Goal: Task Accomplishment & Management: Manage account settings

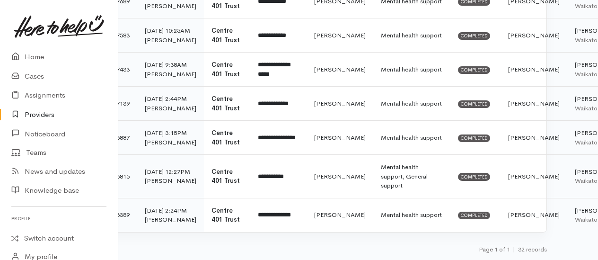
scroll to position [1327, 34]
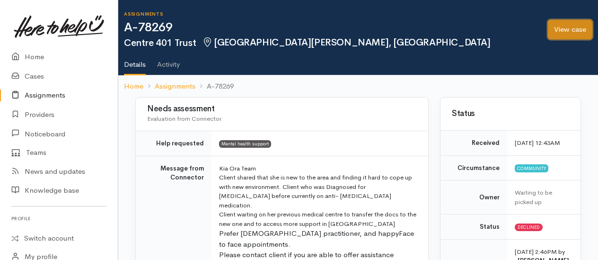
click at [571, 28] on link "View case" at bounding box center [570, 29] width 45 height 19
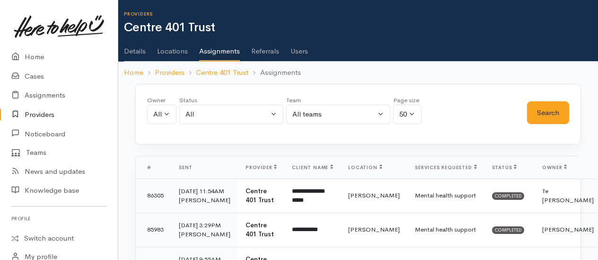
click at [138, 56] on link "Details" at bounding box center [135, 48] width 22 height 27
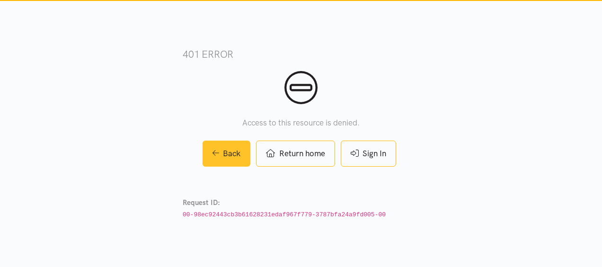
click at [226, 157] on link "Back" at bounding box center [227, 154] width 48 height 26
click at [206, 156] on link "Back" at bounding box center [227, 154] width 48 height 26
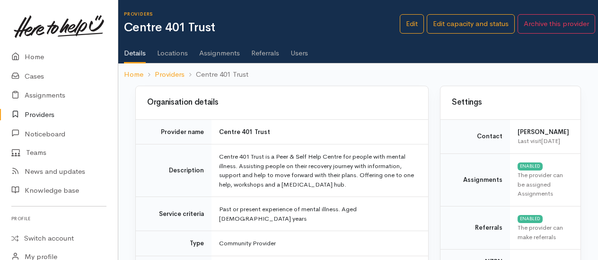
click at [301, 61] on link "Users" at bounding box center [300, 49] width 18 height 27
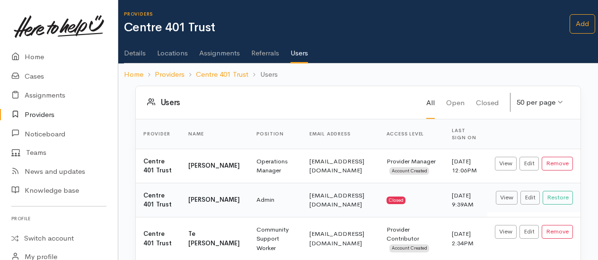
click at [216, 53] on link "Assignments" at bounding box center [219, 49] width 41 height 27
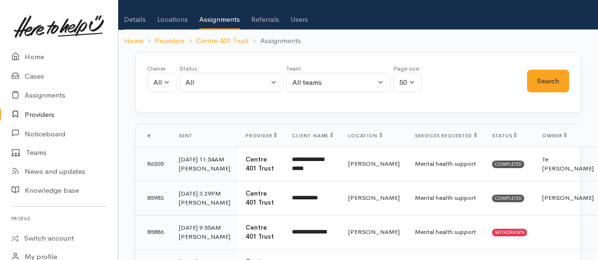
scroll to position [36, 0]
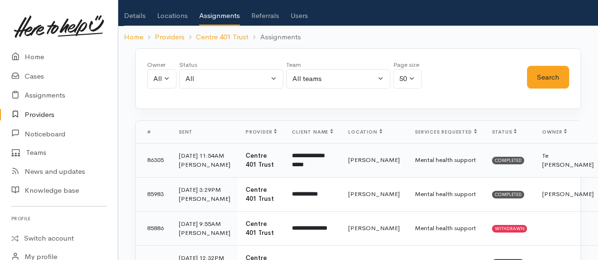
click at [408, 168] on td "Mental health support" at bounding box center [446, 160] width 77 height 34
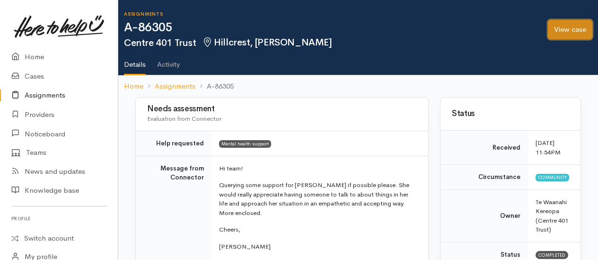
click at [564, 34] on link "View case" at bounding box center [570, 29] width 45 height 19
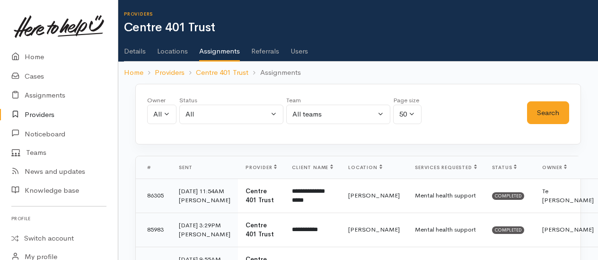
scroll to position [24, 0]
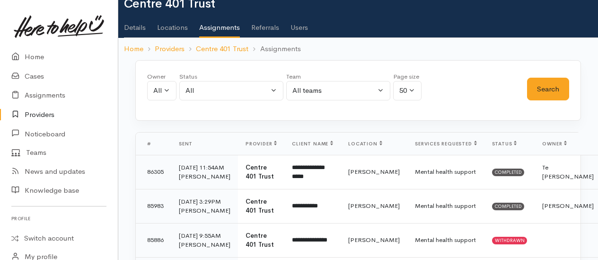
click at [136, 27] on link "Details" at bounding box center [135, 24] width 22 height 27
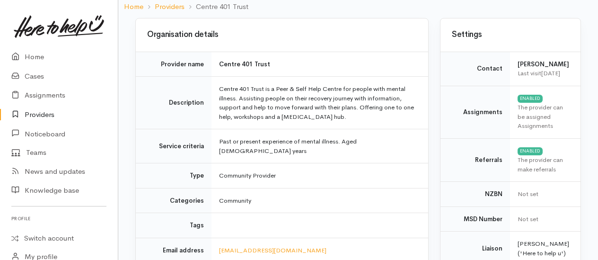
scroll to position [74, 0]
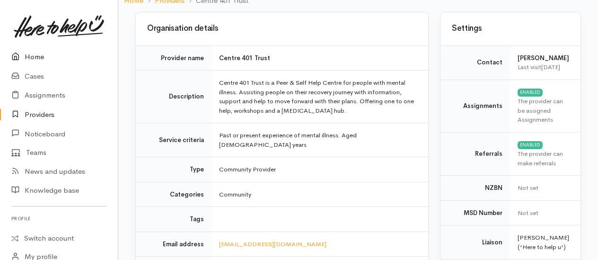
click at [35, 57] on link "Home" at bounding box center [59, 56] width 118 height 19
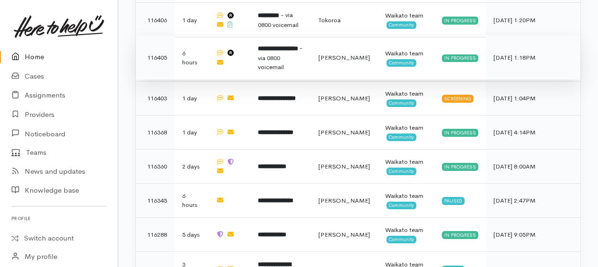
scroll to position [696, 0]
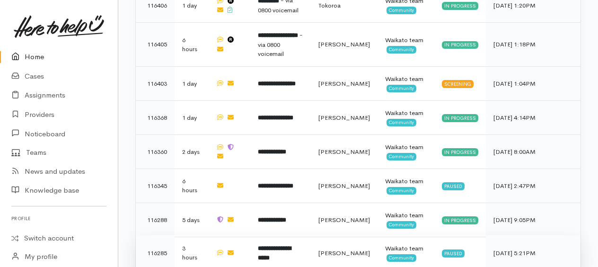
click at [276, 245] on b "**********" at bounding box center [274, 253] width 33 height 16
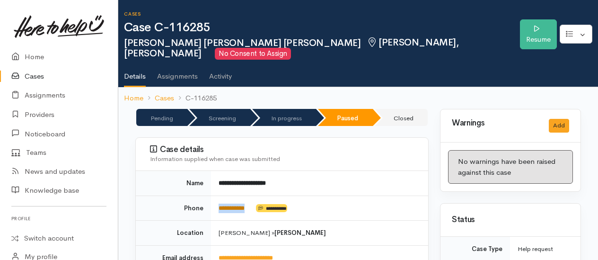
drag, startPoint x: 255, startPoint y: 194, endPoint x: 219, endPoint y: 192, distance: 36.0
click at [219, 196] on td "**********" at bounding box center [319, 208] width 217 height 25
drag, startPoint x: 219, startPoint y: 192, endPoint x: 227, endPoint y: 194, distance: 8.7
copy td "**********"
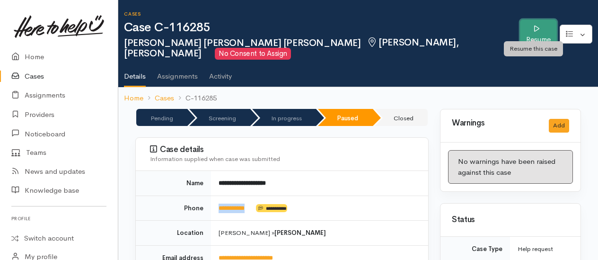
click at [534, 25] on link "Resume" at bounding box center [538, 34] width 37 height 30
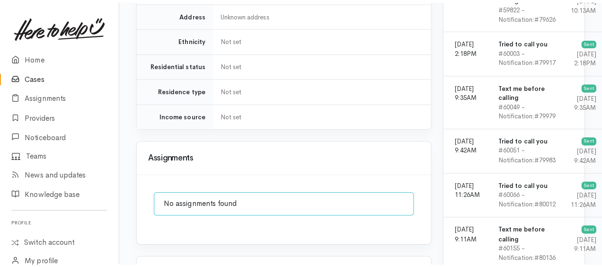
scroll to position [925, 0]
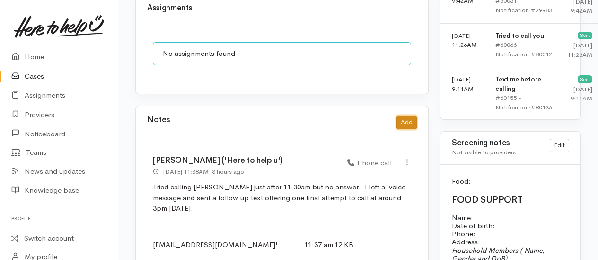
click button "Add"
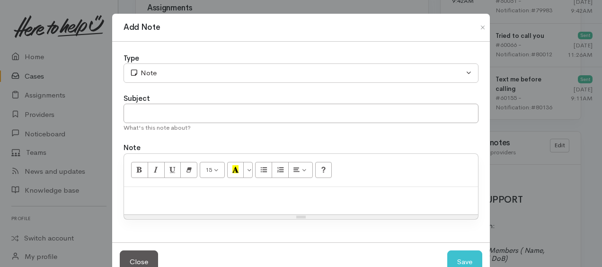
drag, startPoint x: 226, startPoint y: 51, endPoint x: 224, endPoint y: 60, distance: 9.2
click div "Type"
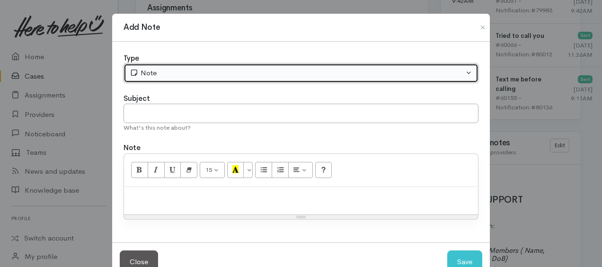
click div "Note"
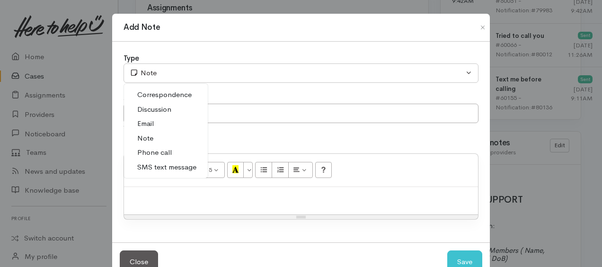
click span "Phone call"
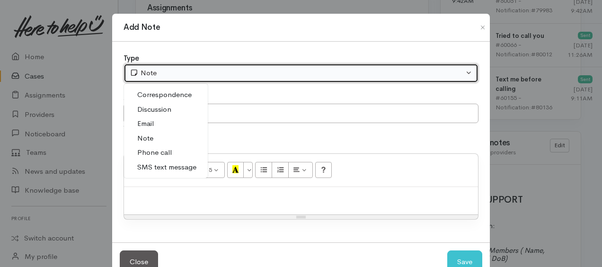
select select "3"
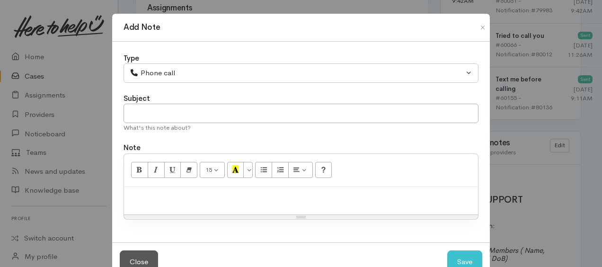
click div
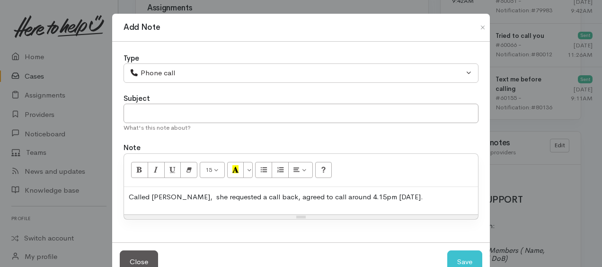
click div "Called Theresa, she requested a call back, agreed to call around 4.15pm today."
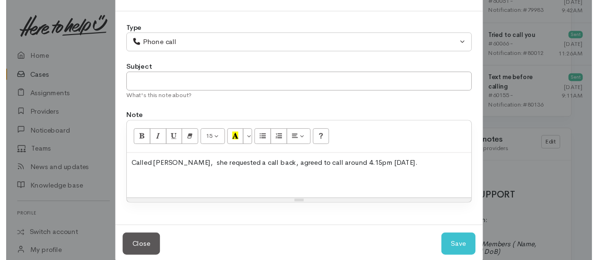
scroll to position [44, 0]
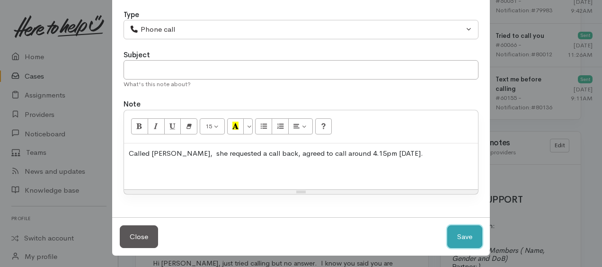
click button "Save"
select select "1"
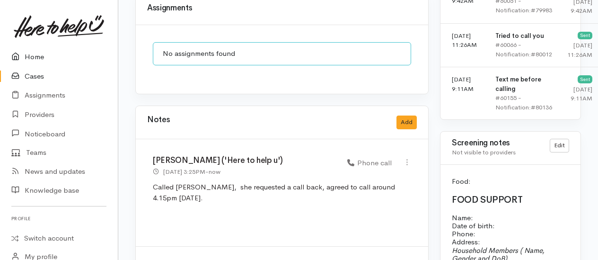
click link "Home"
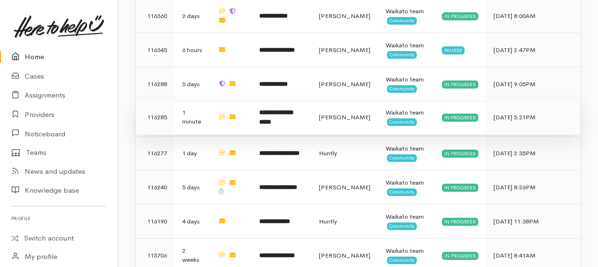
scroll to position [832, 0]
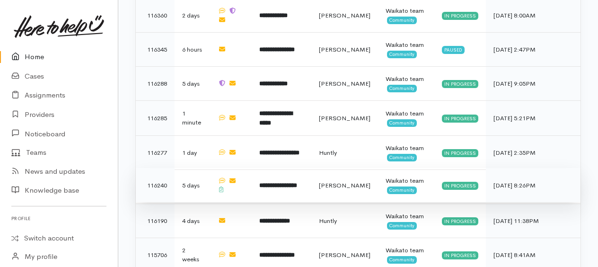
click at [295, 182] on b "**********" at bounding box center [278, 185] width 38 height 6
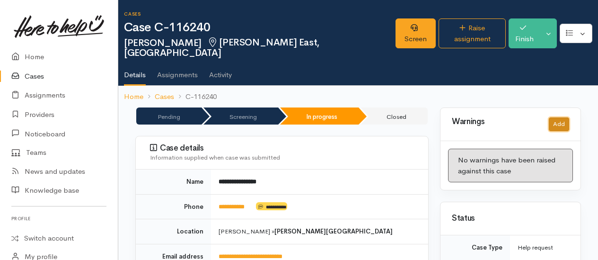
click at [559, 117] on button "Add" at bounding box center [559, 124] width 20 height 14
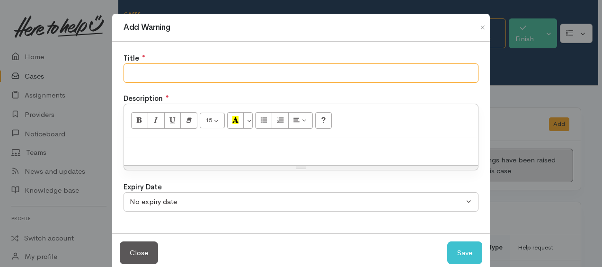
click at [169, 74] on input "text" at bounding box center [301, 72] width 355 height 19
click at [235, 72] on input "Did not collect last food parcel fro CFSS" at bounding box center [301, 72] width 355 height 19
click at [269, 71] on input "Did not collect last food parcel from CFSS" at bounding box center [301, 72] width 355 height 19
type input "Did not collect last food parcel"
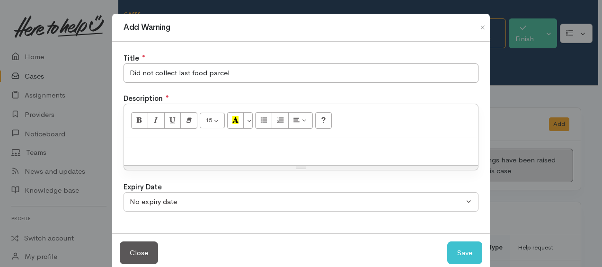
click at [218, 137] on div at bounding box center [301, 151] width 354 height 28
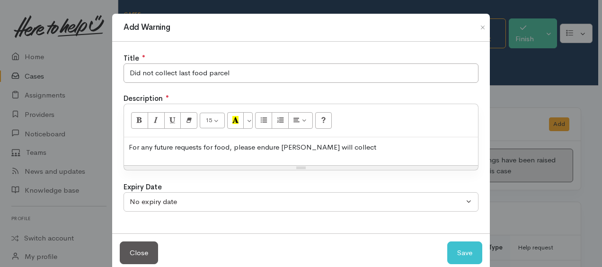
click at [340, 148] on p "For any future requests for food, please endure Sarah will collect" at bounding box center [301, 147] width 345 height 11
click at [277, 146] on p "For any future requests for food, please endure Sarah will collect when its rea…" at bounding box center [301, 147] width 345 height 11
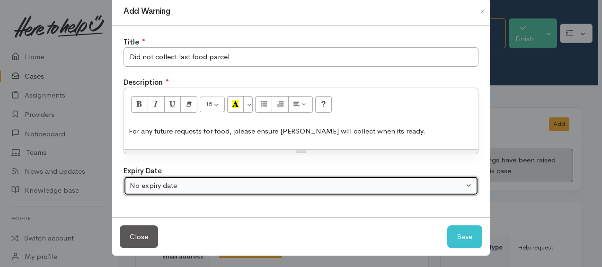
click at [313, 189] on button "No expiry date" at bounding box center [301, 185] width 355 height 19
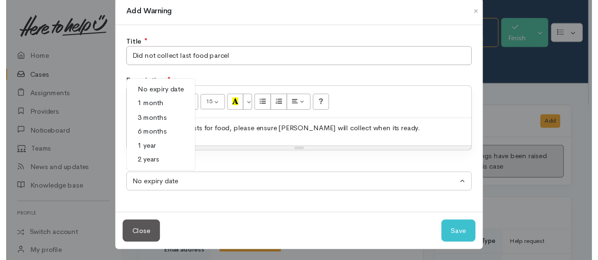
scroll to position [16, 0]
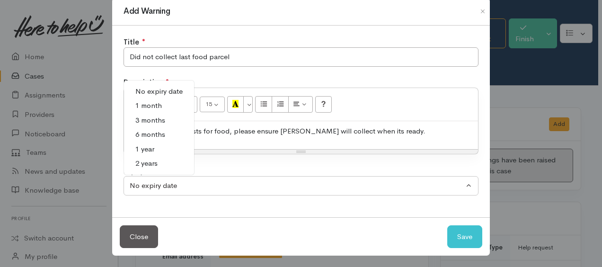
click at [151, 102] on span "1 month" at bounding box center [148, 105] width 27 height 11
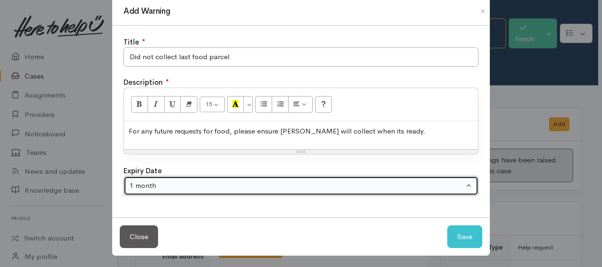
click at [176, 187] on div "1 month" at bounding box center [297, 185] width 334 height 11
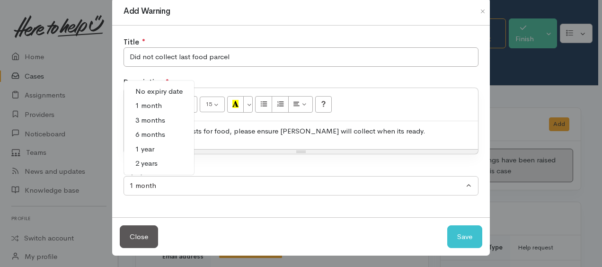
click at [152, 151] on span "1 year" at bounding box center [144, 149] width 19 height 11
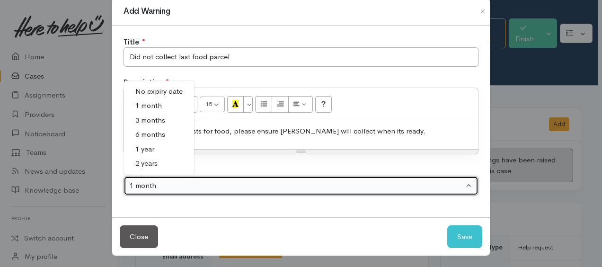
select select "4"
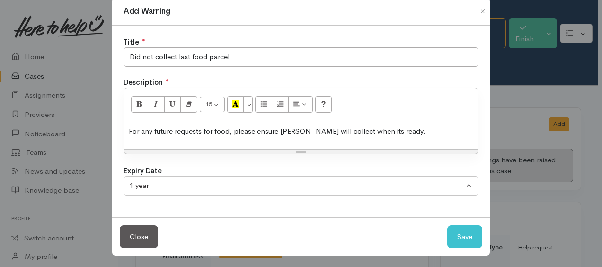
click at [229, 132] on p "For any future requests for food, please ensure Sarah will collect when its rea…" at bounding box center [301, 131] width 345 height 11
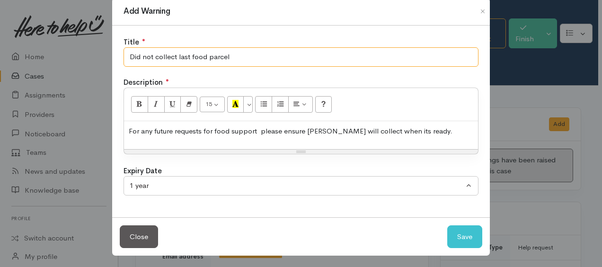
click at [251, 54] on input "Did not collect last food parcel" at bounding box center [301, 56] width 355 height 19
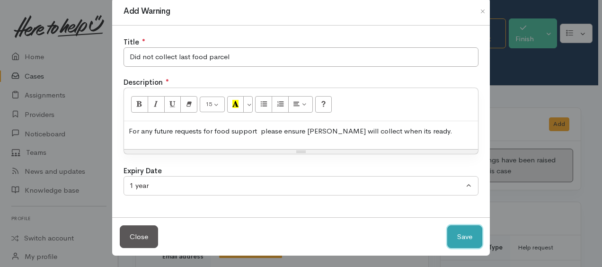
click at [460, 239] on button "Save" at bounding box center [464, 236] width 35 height 23
select select "0"
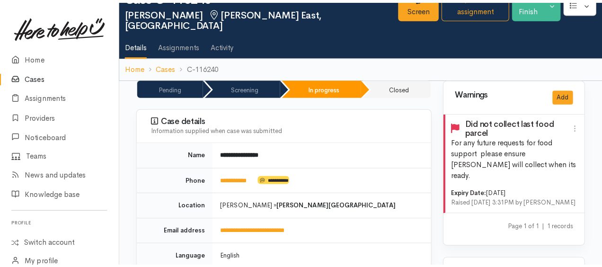
scroll to position [0, 0]
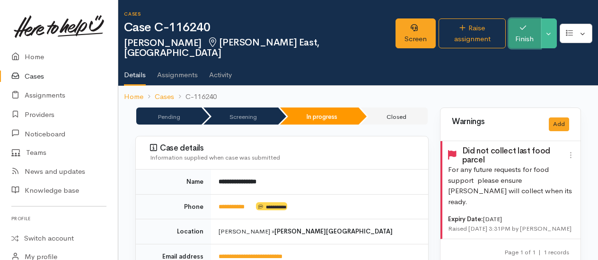
click at [537, 27] on button "Finish" at bounding box center [525, 33] width 32 height 30
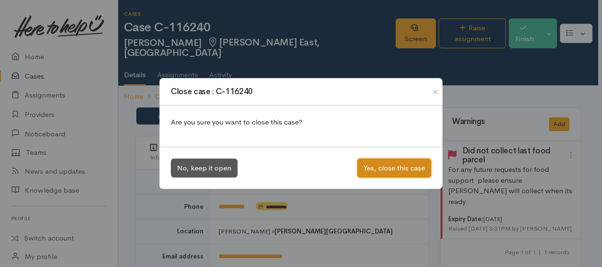
click at [393, 171] on button "Yes, close this case" at bounding box center [394, 168] width 74 height 19
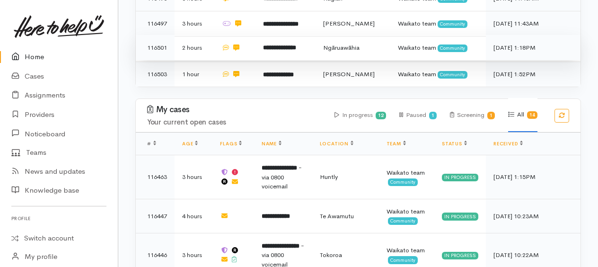
scroll to position [554, 0]
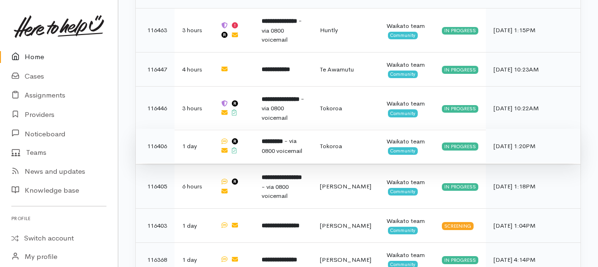
click at [283, 138] on b "*********" at bounding box center [272, 141] width 21 height 6
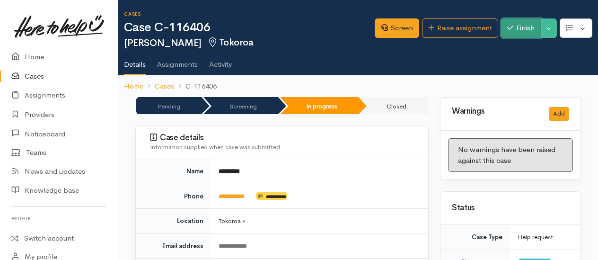
click at [513, 29] on button "Finish" at bounding box center [521, 27] width 40 height 19
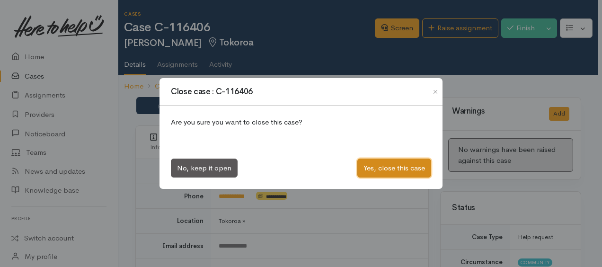
click at [392, 165] on button "Yes, close this case" at bounding box center [394, 168] width 74 height 19
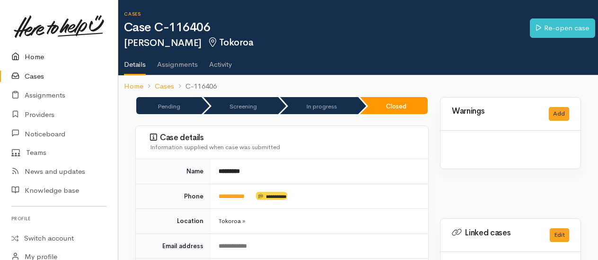
click at [30, 54] on link "Home" at bounding box center [59, 56] width 118 height 19
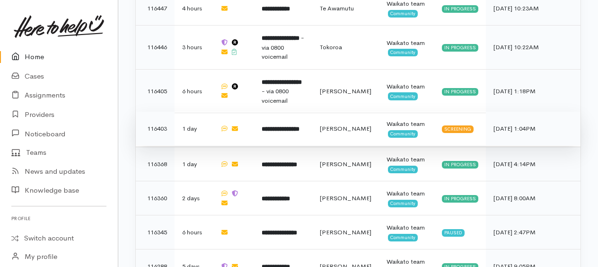
scroll to position [600, 0]
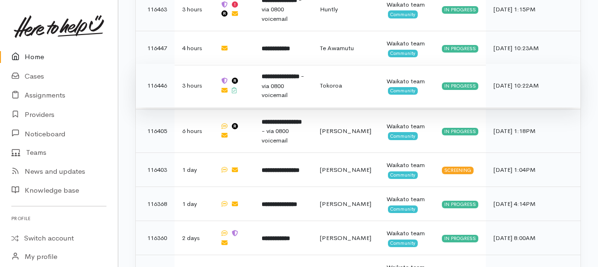
click at [284, 73] on b "**********" at bounding box center [281, 76] width 38 height 6
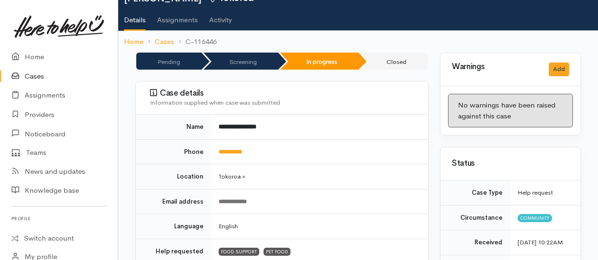
scroll to position [95, 0]
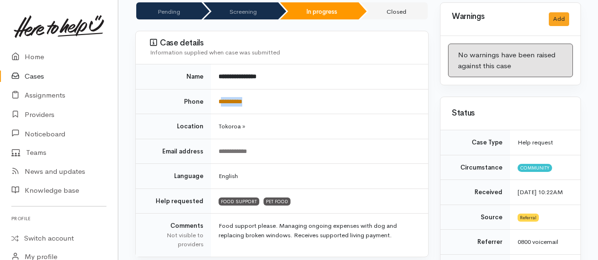
drag, startPoint x: 261, startPoint y: 98, endPoint x: 223, endPoint y: 98, distance: 37.4
click at [223, 98] on td "**********" at bounding box center [319, 101] width 217 height 25
copy link "*********"
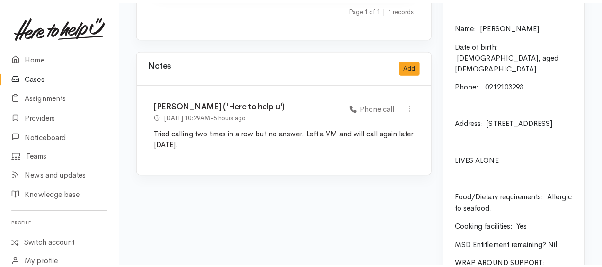
scroll to position [1705, 0]
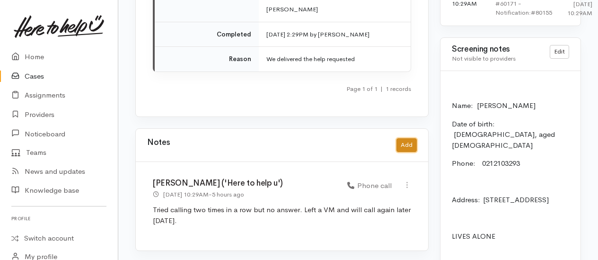
click at [406, 138] on button "Add" at bounding box center [407, 145] width 20 height 14
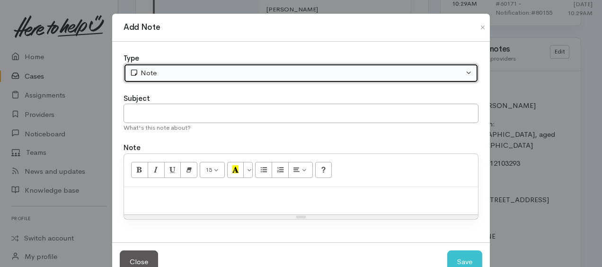
click at [191, 74] on div "Note" at bounding box center [297, 73] width 334 height 11
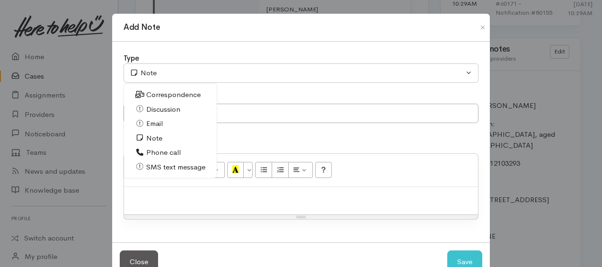
click at [151, 93] on span "Correspondence" at bounding box center [173, 94] width 54 height 11
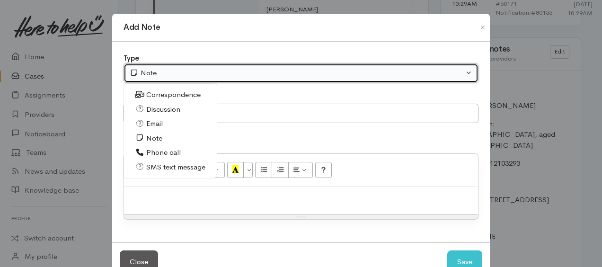
select select "6"
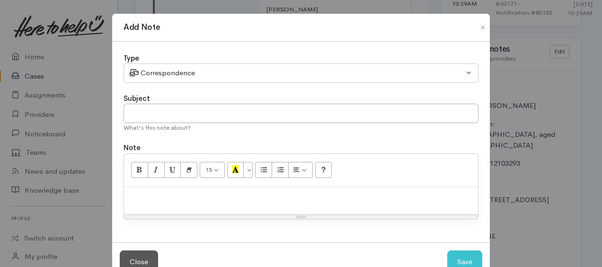
click at [166, 192] on p at bounding box center [301, 197] width 345 height 11
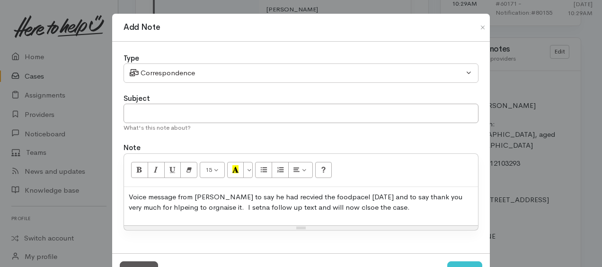
drag, startPoint x: 264, startPoint y: 195, endPoint x: 322, endPoint y: 198, distance: 58.3
drag, startPoint x: 265, startPoint y: 199, endPoint x: 302, endPoint y: 196, distance: 37.6
click at [302, 196] on p "Voice message from Peter to say he had recvied the food pacel today and to say …" at bounding box center [301, 202] width 345 height 21
click at [218, 207] on p "Voice message from Peter to say he had received the food parcel today and to sa…" at bounding box center [301, 202] width 345 height 21
click at [376, 205] on p "Voice message from Peter to say he had received the food parcel today and to sa…" at bounding box center [301, 202] width 345 height 21
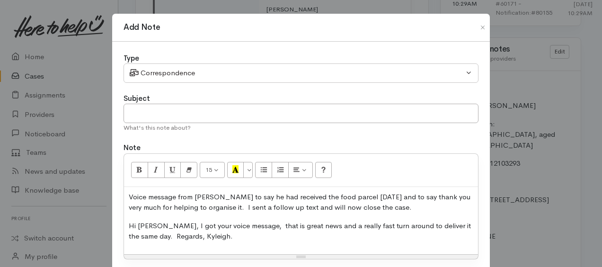
click at [129, 223] on p "Hi Peter, I got your voice message, that is great news and a really fast turn a…" at bounding box center [301, 231] width 345 height 21
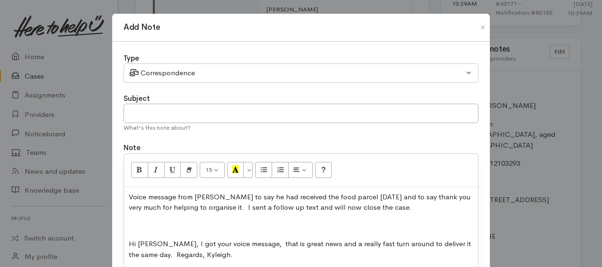
click at [136, 219] on div "Voice message from Peter to say he had received the food parcel today and to sa…" at bounding box center [301, 230] width 354 height 86
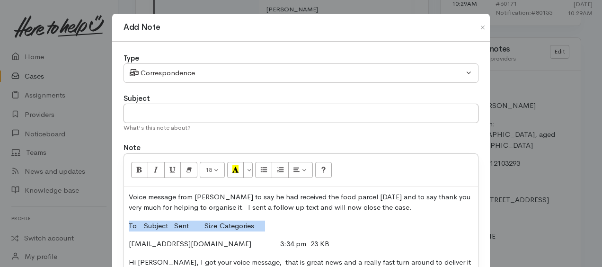
drag, startPoint x: 128, startPoint y: 222, endPoint x: 285, endPoint y: 216, distance: 156.8
click at [287, 217] on div "Voice message from Peter to say he had received the food parcel today and to sa…" at bounding box center [301, 239] width 354 height 104
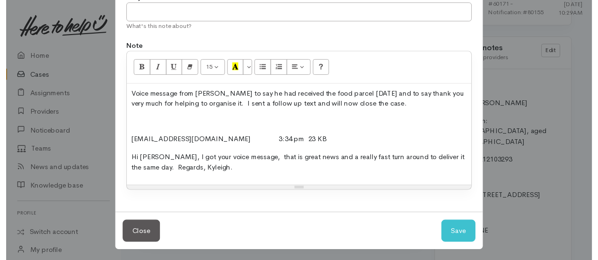
scroll to position [101, 0]
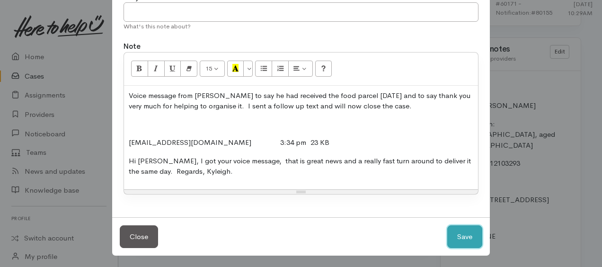
click at [469, 241] on button "Save" at bounding box center [464, 236] width 35 height 23
select select "1"
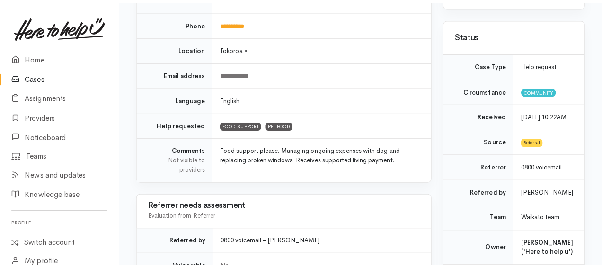
scroll to position [0, 0]
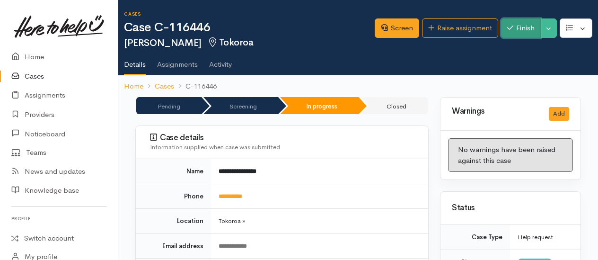
click at [533, 33] on button "Finish" at bounding box center [521, 27] width 40 height 19
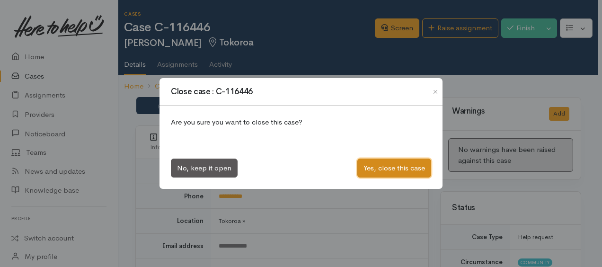
click at [400, 171] on button "Yes, close this case" at bounding box center [394, 168] width 74 height 19
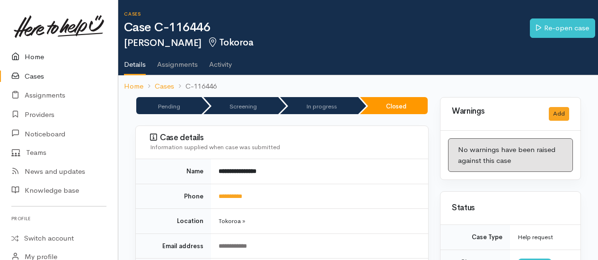
click at [34, 55] on link "Home" at bounding box center [59, 56] width 118 height 19
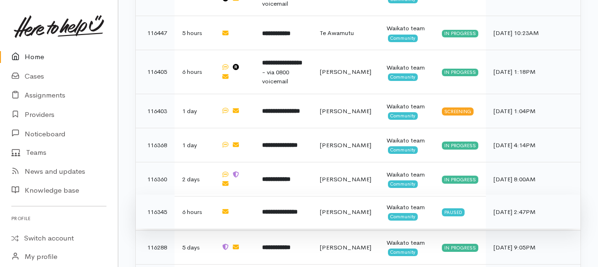
scroll to position [663, 0]
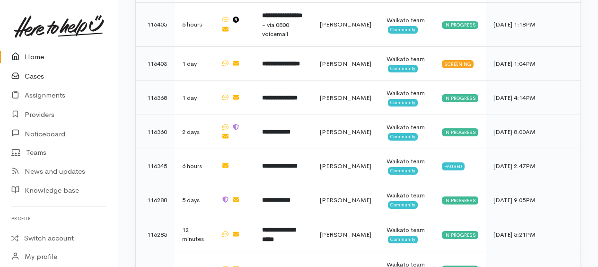
click at [29, 76] on link "Cases" at bounding box center [59, 76] width 118 height 19
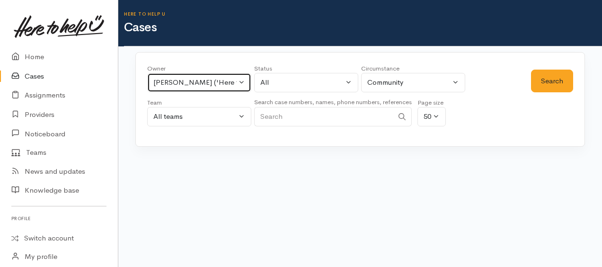
click at [169, 80] on div "[PERSON_NAME] ('Here to help u')" at bounding box center [194, 82] width 83 height 11
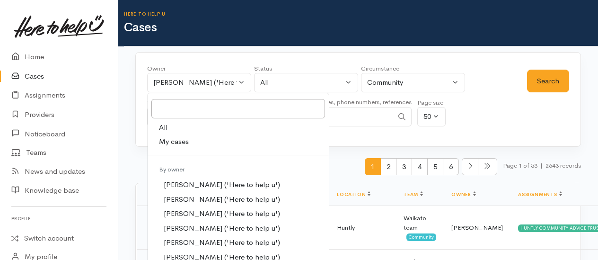
click at [190, 140] on link "My cases" at bounding box center [238, 141] width 181 height 15
select select "1759"
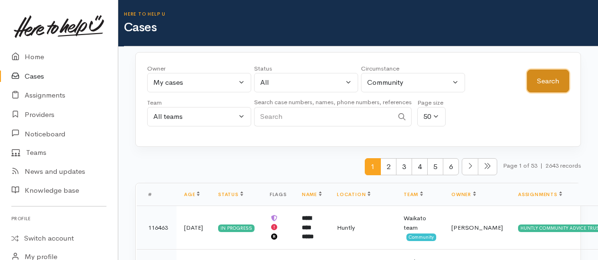
click at [556, 85] on button "Search" at bounding box center [548, 81] width 42 height 23
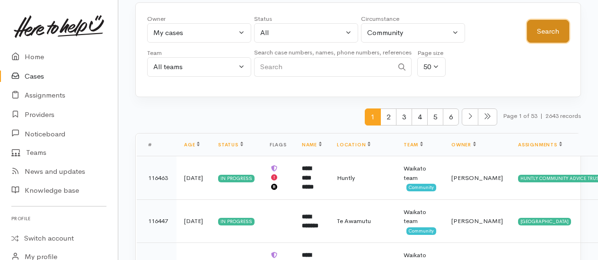
scroll to position [95, 0]
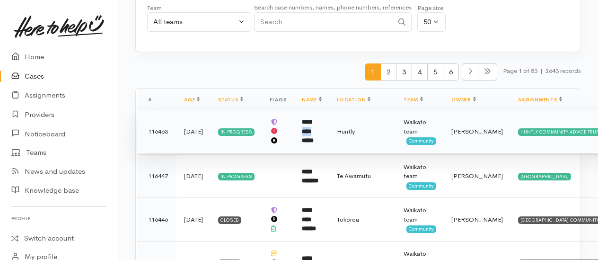
drag, startPoint x: 323, startPoint y: 124, endPoint x: 324, endPoint y: 132, distance: 7.6
click at [314, 132] on b "**********" at bounding box center [308, 131] width 12 height 25
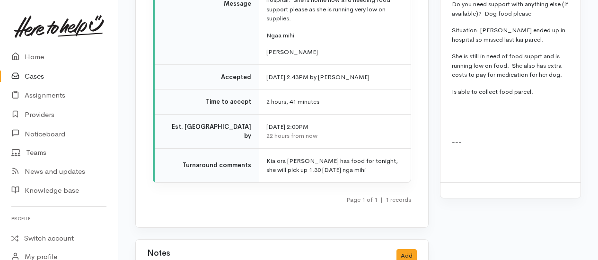
scroll to position [1502, 0]
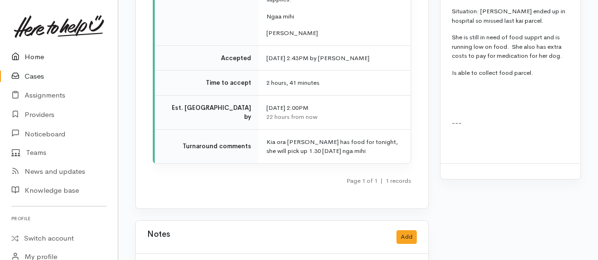
click at [39, 56] on link "Home" at bounding box center [59, 56] width 118 height 19
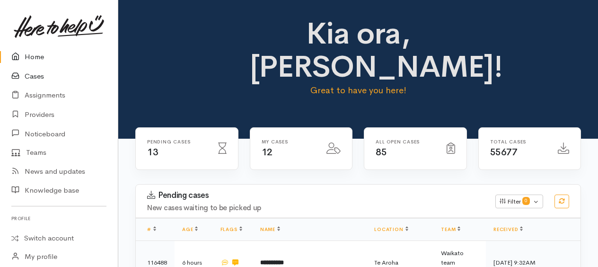
click at [36, 78] on link "Cases" at bounding box center [59, 76] width 118 height 19
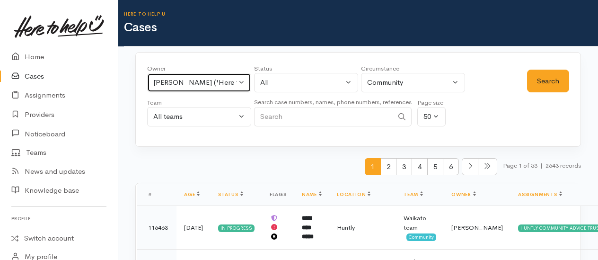
click at [167, 84] on div "[PERSON_NAME] ('Here to help u')" at bounding box center [194, 82] width 83 height 11
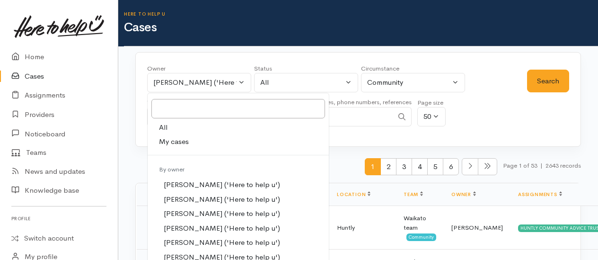
drag, startPoint x: 165, startPoint y: 142, endPoint x: 170, endPoint y: 142, distance: 5.2
click at [165, 142] on span "My cases" at bounding box center [174, 141] width 30 height 11
select select "1759"
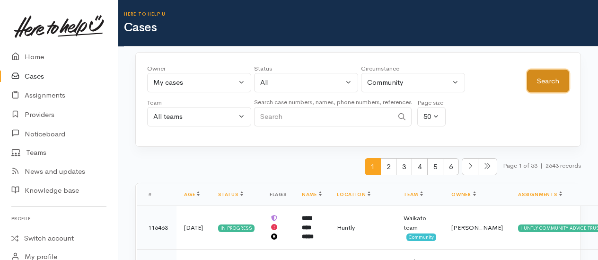
click at [544, 80] on button "Search" at bounding box center [548, 81] width 42 height 23
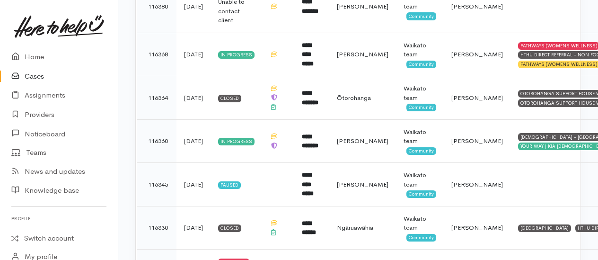
scroll to position [426, 0]
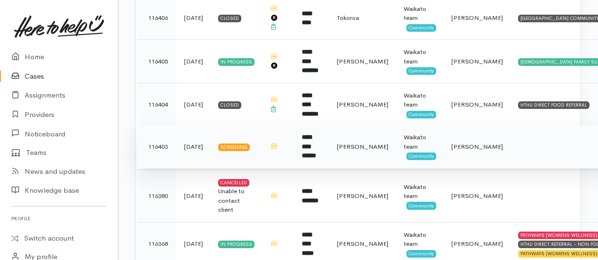
click at [316, 141] on b "**********" at bounding box center [309, 146] width 14 height 25
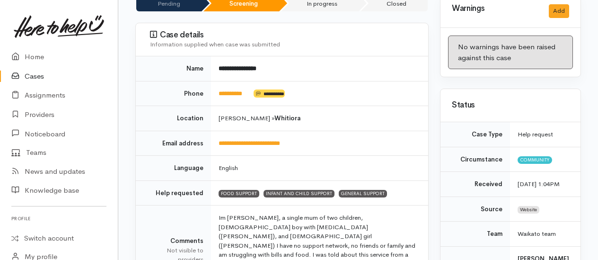
scroll to position [142, 0]
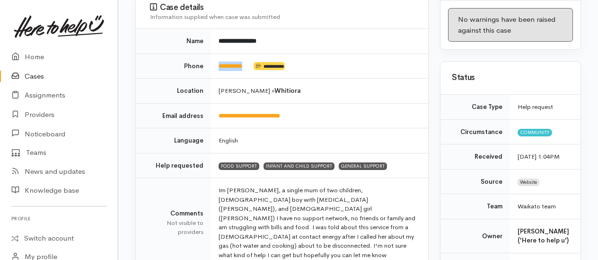
drag, startPoint x: 254, startPoint y: 66, endPoint x: 219, endPoint y: 62, distance: 35.4
click at [219, 62] on td "**********" at bounding box center [319, 66] width 217 height 25
copy td "*********"
drag, startPoint x: 303, startPoint y: 116, endPoint x: 218, endPoint y: 116, distance: 85.7
click at [218, 116] on td "**********" at bounding box center [319, 115] width 217 height 25
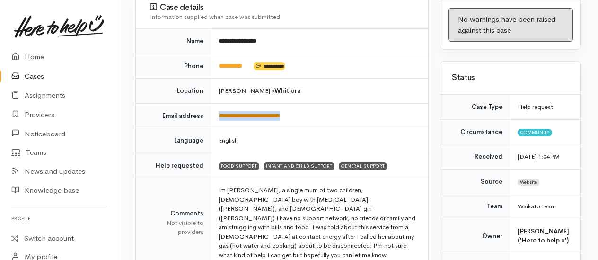
copy link "**********"
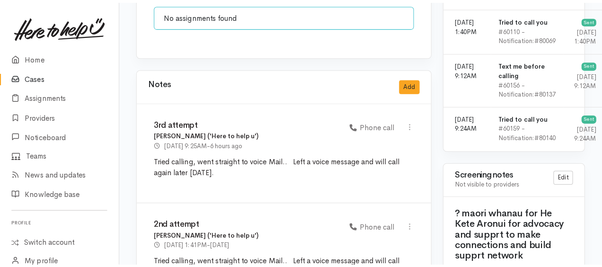
scroll to position [805, 0]
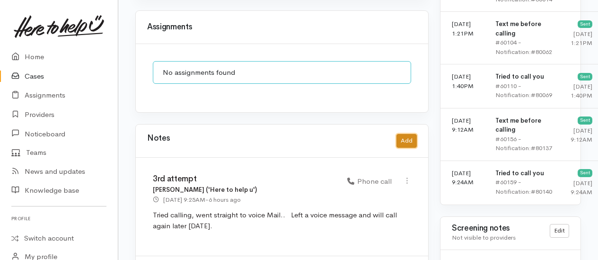
click at [407, 134] on button "Add" at bounding box center [407, 141] width 20 height 14
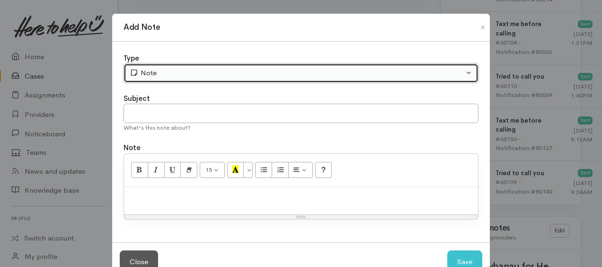
click at [178, 70] on div "Note" at bounding box center [297, 73] width 334 height 11
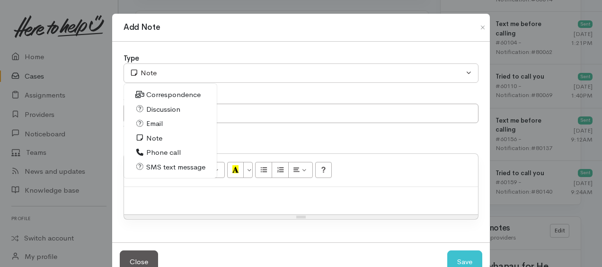
drag, startPoint x: 153, startPoint y: 152, endPoint x: 163, endPoint y: 142, distance: 14.1
click at [154, 152] on span "Phone call" at bounding box center [163, 152] width 35 height 11
select select "3"
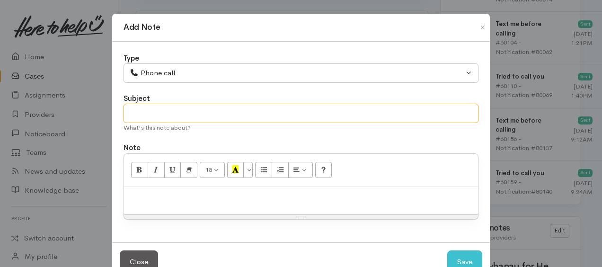
click at [156, 115] on input "text" at bounding box center [301, 113] width 355 height 19
type input "4th attempt"
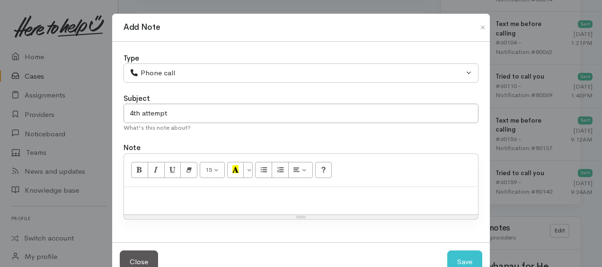
click at [176, 192] on p at bounding box center [301, 197] width 345 height 11
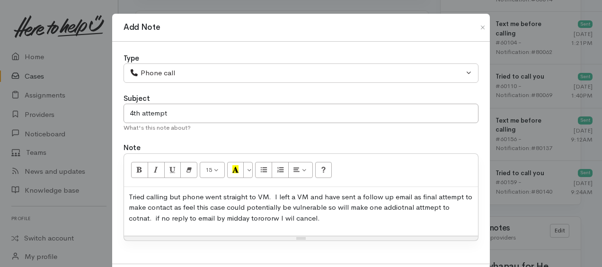
drag, startPoint x: 399, startPoint y: 205, endPoint x: 397, endPoint y: 214, distance: 8.7
click at [397, 214] on p "Tried calling but phone went straight to VM. I left a VM and have sent a follow…" at bounding box center [301, 208] width 345 height 32
drag, startPoint x: 424, startPoint y: 208, endPoint x: 407, endPoint y: 210, distance: 16.7
click at [400, 211] on p "Tried calling but phone went straight to VM. I left a VM and have sent a follow…" at bounding box center [301, 208] width 345 height 32
drag, startPoint x: 138, startPoint y: 218, endPoint x: 144, endPoint y: 222, distance: 6.6
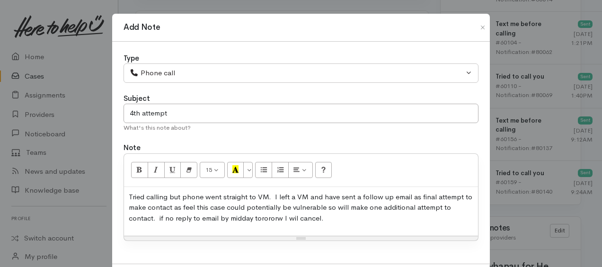
click at [159, 214] on p "Tried calling but phone went straight to VM. I left a VM and have sent a follow…" at bounding box center [301, 208] width 345 height 32
click at [350, 221] on p "Tried calling but phone went straight to VM. I left a VM and have sent a follow…" at bounding box center [301, 208] width 345 height 32
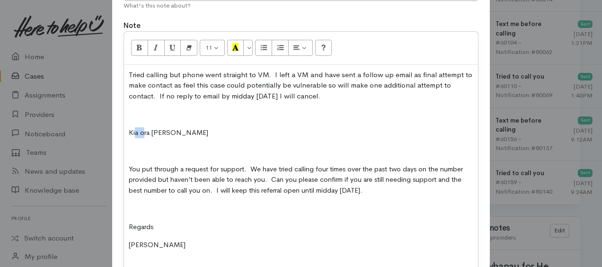
click at [129, 121] on div "Tried calling but phone went straight to VM. I left a VM and have sent a follow…" at bounding box center [301, 173] width 354 height 216
click at [125, 116] on div "Tried calling but phone went straight to VM. I left a VM and have sent a follow…" at bounding box center [301, 173] width 354 height 216
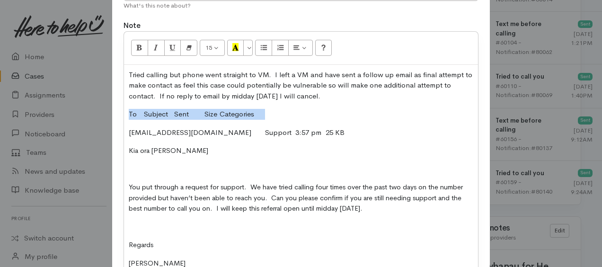
drag, startPoint x: 124, startPoint y: 110, endPoint x: 309, endPoint y: 108, distance: 184.7
click at [309, 108] on div "Tried calling but phone went straight to VM. I left a VM and have sent a follow…" at bounding box center [301, 182] width 354 height 234
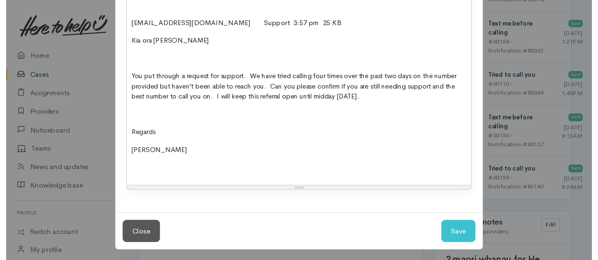
scroll to position [233, 0]
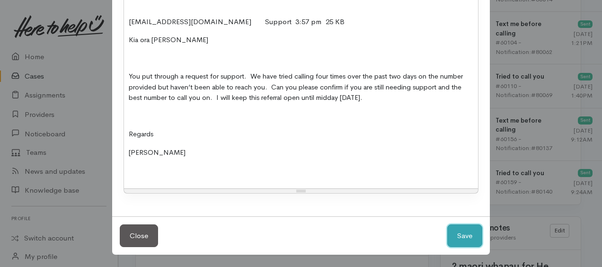
click at [472, 240] on button "Save" at bounding box center [464, 235] width 35 height 23
select select "1"
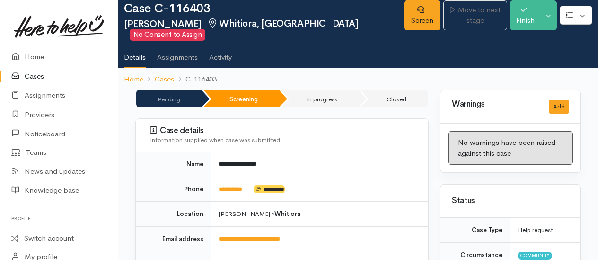
scroll to position [0, 0]
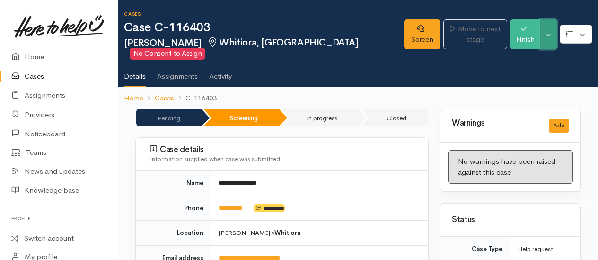
click at [556, 44] on button "Toggle Dropdown" at bounding box center [549, 34] width 17 height 30
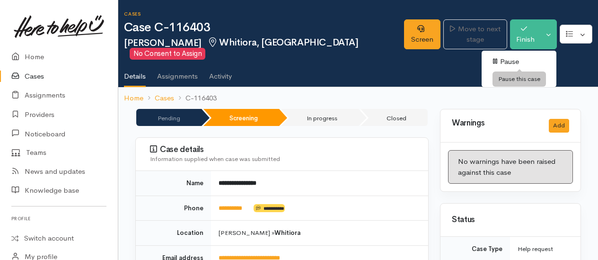
click at [513, 60] on link "Pause" at bounding box center [519, 61] width 75 height 15
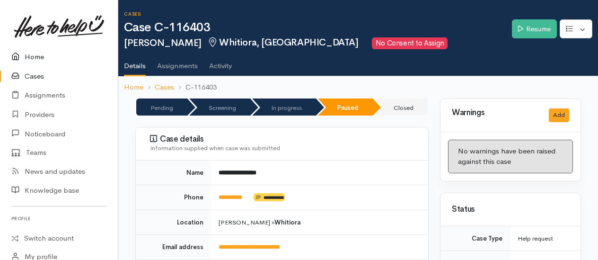
drag, startPoint x: 38, startPoint y: 57, endPoint x: 61, endPoint y: 60, distance: 22.9
click at [39, 57] on link "Home" at bounding box center [59, 56] width 118 height 19
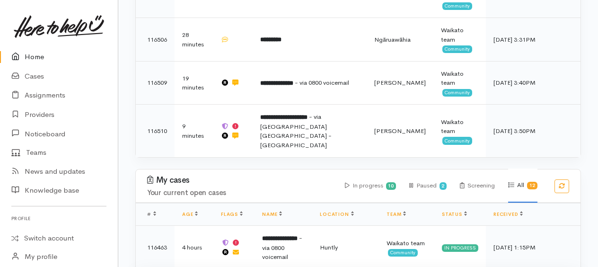
scroll to position [710, 0]
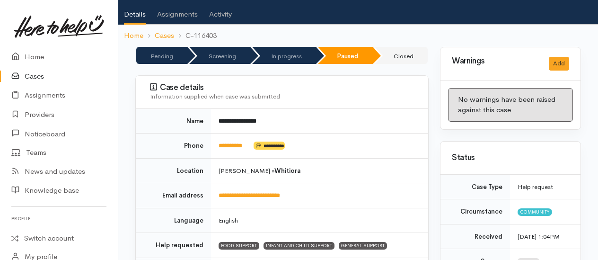
scroll to position [45, 0]
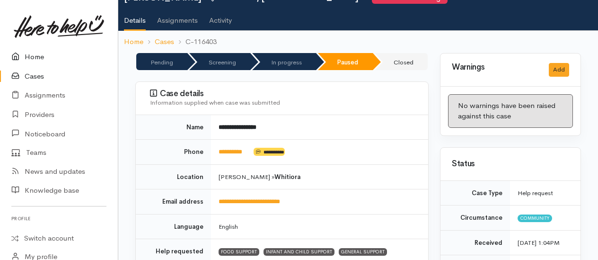
click at [39, 57] on link "Home" at bounding box center [59, 56] width 118 height 19
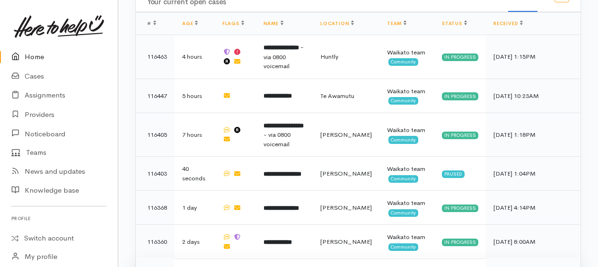
scroll to position [852, 0]
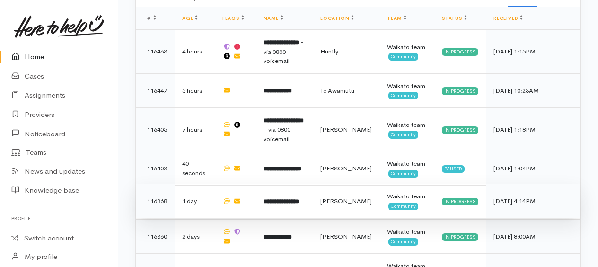
click at [297, 198] on b "**********" at bounding box center [282, 201] width 36 height 6
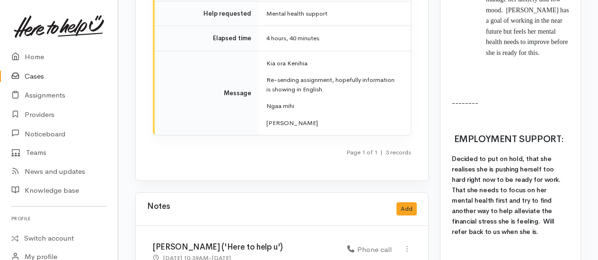
scroll to position [2083, 0]
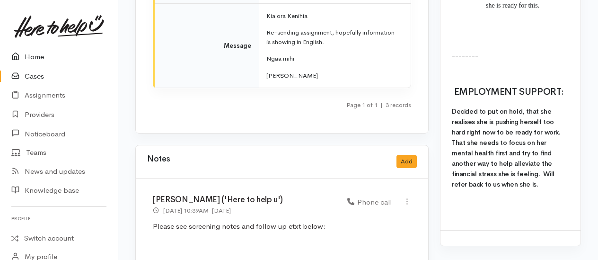
click at [37, 55] on link "Home" at bounding box center [59, 56] width 118 height 19
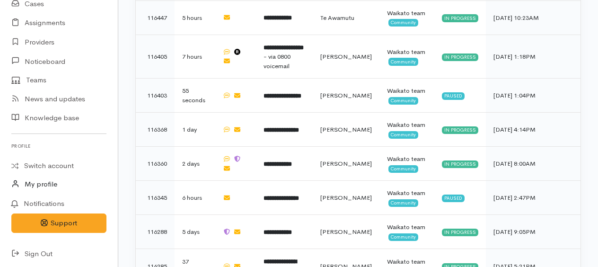
scroll to position [74, 0]
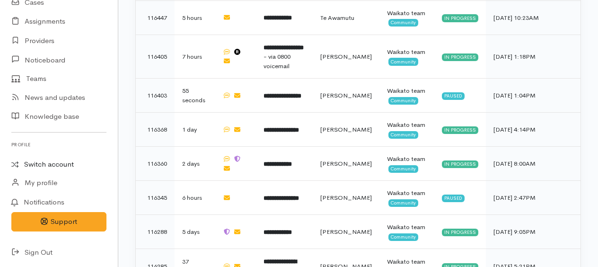
click at [53, 163] on link "Switch account" at bounding box center [59, 164] width 118 height 18
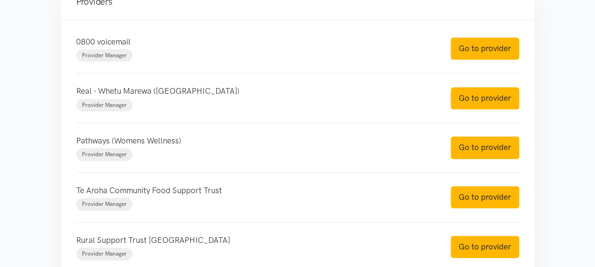
scroll to position [331, 0]
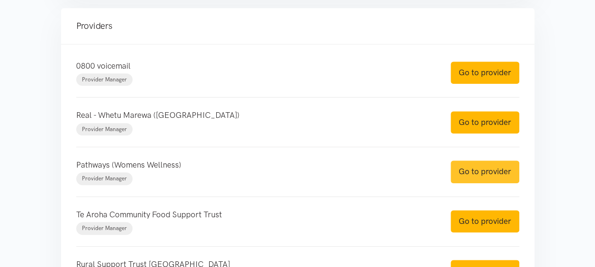
click at [476, 177] on link "Go to provider" at bounding box center [485, 172] width 69 height 22
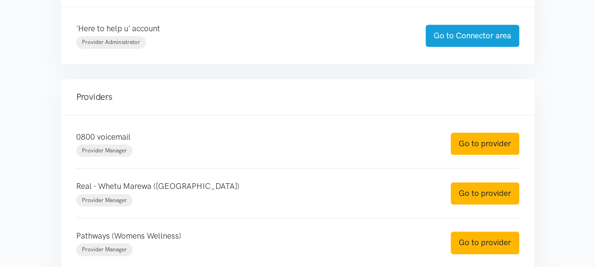
scroll to position [95, 0]
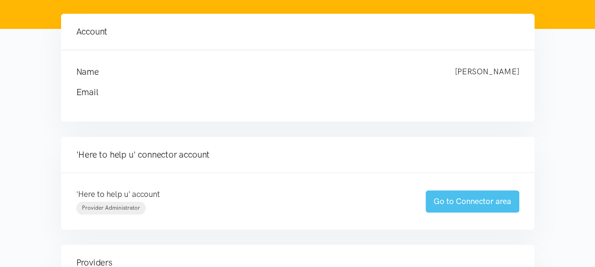
click at [476, 196] on link "Go to Connector area" at bounding box center [473, 201] width 94 height 22
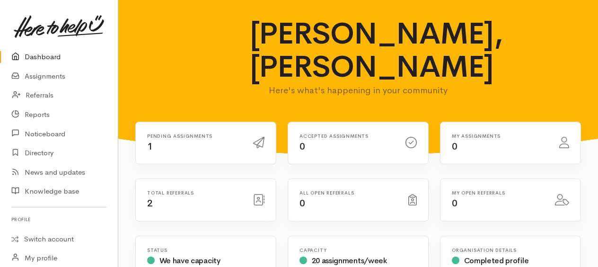
click at [152, 134] on div "Pending assignments 1" at bounding box center [195, 143] width 106 height 19
click at [36, 79] on link "Assignments" at bounding box center [59, 76] width 118 height 19
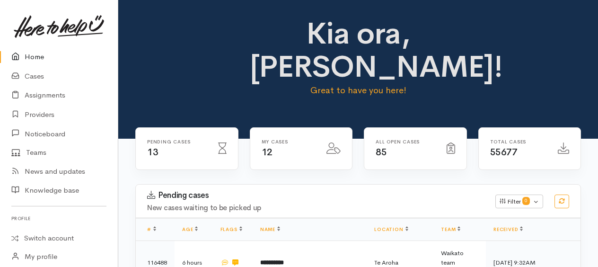
click at [33, 56] on link "Home" at bounding box center [59, 56] width 118 height 19
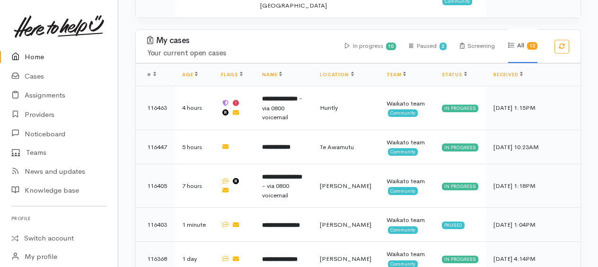
scroll to position [783, 0]
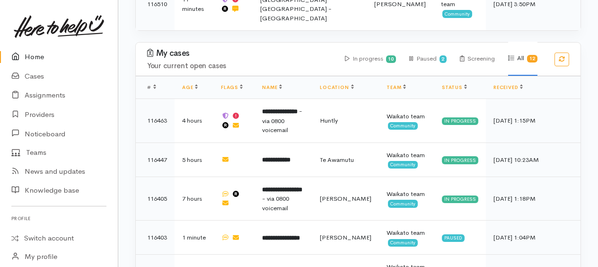
click at [37, 58] on link "Home" at bounding box center [59, 56] width 118 height 19
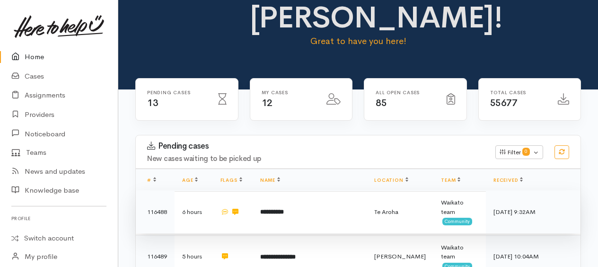
scroll to position [142, 0]
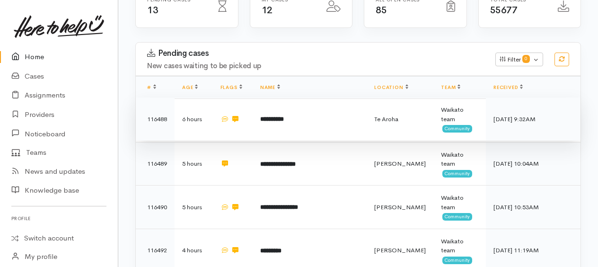
click at [284, 116] on b "**********" at bounding box center [272, 119] width 24 height 6
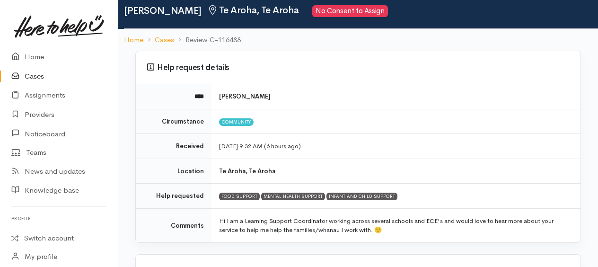
scroll to position [47, 0]
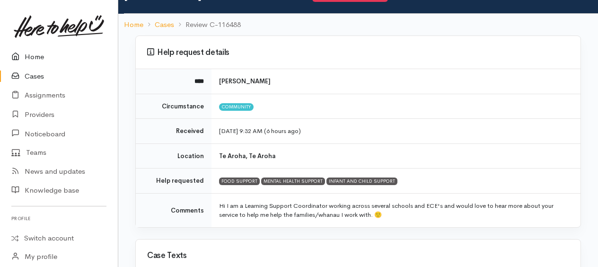
click at [38, 60] on link "Home" at bounding box center [59, 56] width 118 height 19
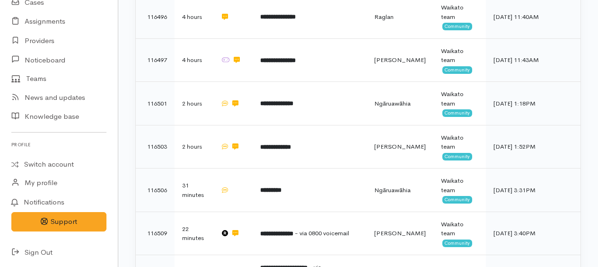
scroll to position [521, 0]
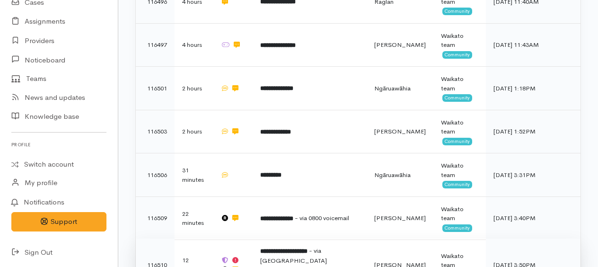
click at [332, 247] on span "- via [GEOGRAPHIC_DATA] [GEOGRAPHIC_DATA] - [GEOGRAPHIC_DATA]" at bounding box center [295, 265] width 71 height 36
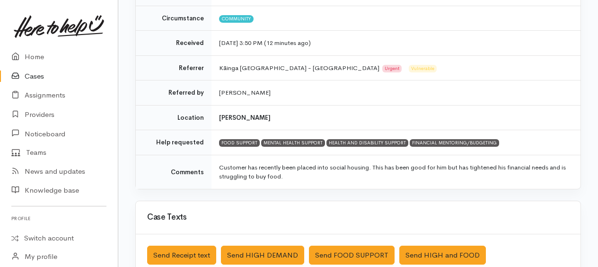
scroll to position [142, 0]
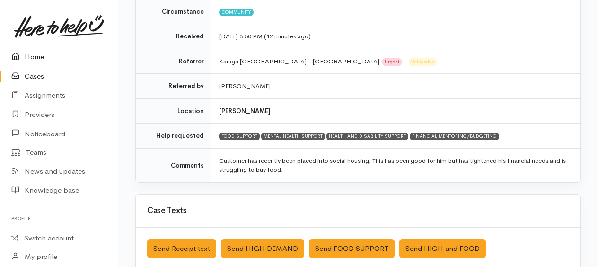
click at [38, 59] on link "Home" at bounding box center [59, 56] width 118 height 19
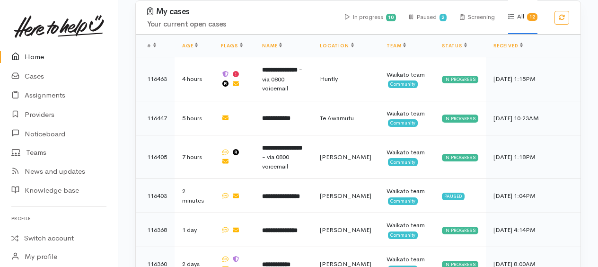
scroll to position [830, 0]
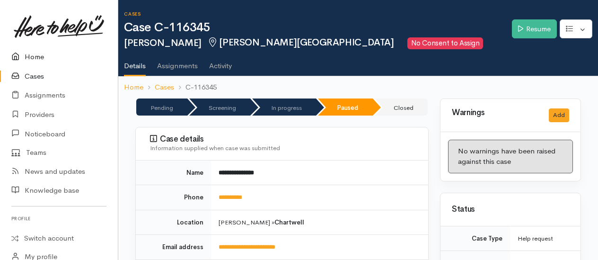
click at [34, 61] on link "Home" at bounding box center [59, 56] width 118 height 19
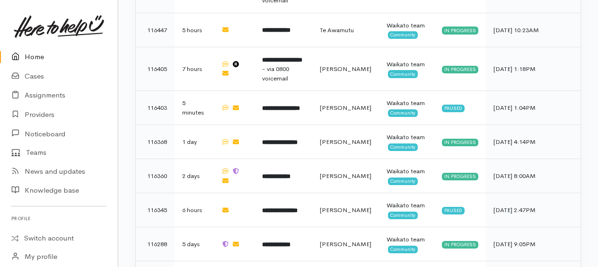
scroll to position [925, 0]
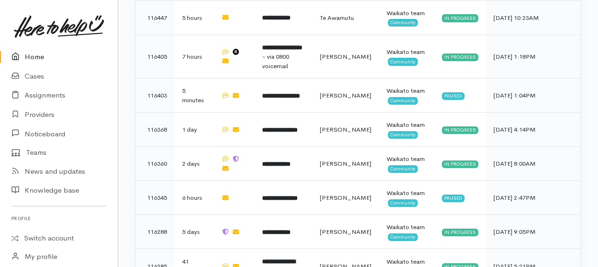
click at [34, 59] on link "Home" at bounding box center [59, 56] width 118 height 19
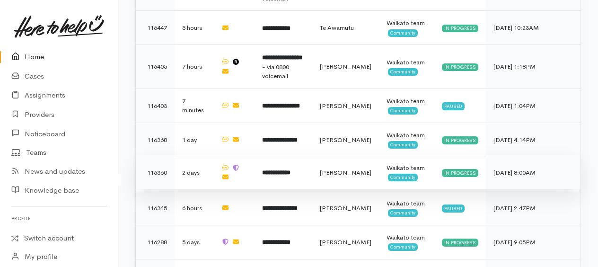
scroll to position [959, 0]
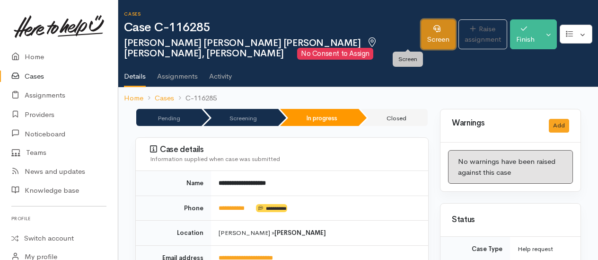
click at [421, 40] on link "Screen" at bounding box center [438, 34] width 35 height 30
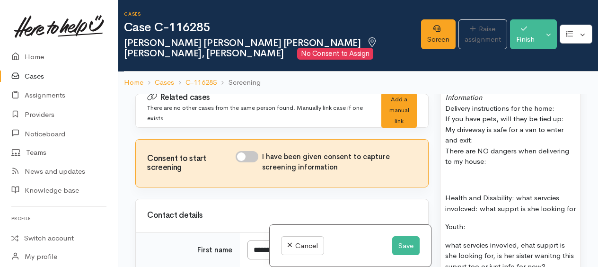
scroll to position [1420, 0]
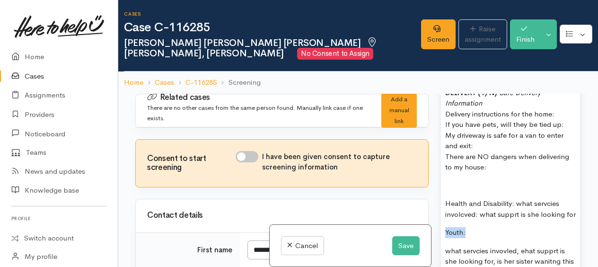
drag, startPoint x: 446, startPoint y: 200, endPoint x: 467, endPoint y: 200, distance: 21.3
click at [467, 200] on div "Food: FOOD SUPPORT Name: Date of birth: Phone:   Address:   Household Members (…" at bounding box center [511, 86] width 140 height 445
click at [472, 180] on p at bounding box center [511, 185] width 131 height 11
drag, startPoint x: 444, startPoint y: 160, endPoint x: 515, endPoint y: 159, distance: 71.5
click at [515, 159] on div "Food: FOOD SUPPORT Name: Date of birth: Phone:   Address:   Household Members (…" at bounding box center [511, 86] width 140 height 445
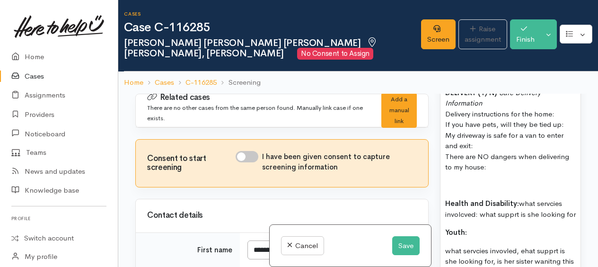
click at [534, 227] on p "Youth:" at bounding box center [511, 232] width 131 height 11
drag, startPoint x: 555, startPoint y: 162, endPoint x: 544, endPoint y: 206, distance: 45.2
click at [544, 227] on p "Youth:" at bounding box center [511, 232] width 131 height 11
click at [509, 198] on p "Health and Disability: what services involved: what supprt is she looking for" at bounding box center [511, 208] width 131 height 21
drag, startPoint x: 528, startPoint y: 218, endPoint x: 503, endPoint y: 227, distance: 27.0
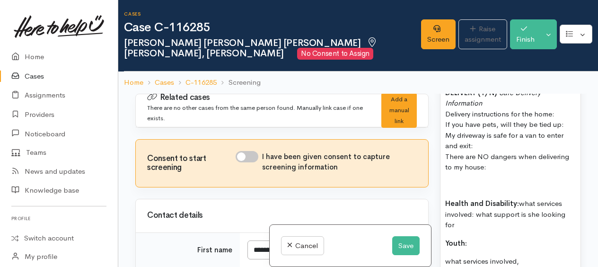
click at [556, 256] on p "what services involved, what supprt is she looking for, is her sister wanitng t…" at bounding box center [511, 272] width 131 height 32
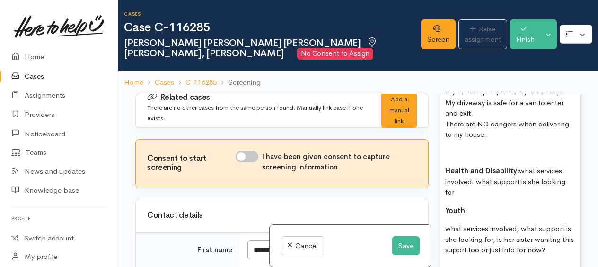
scroll to position [1468, 0]
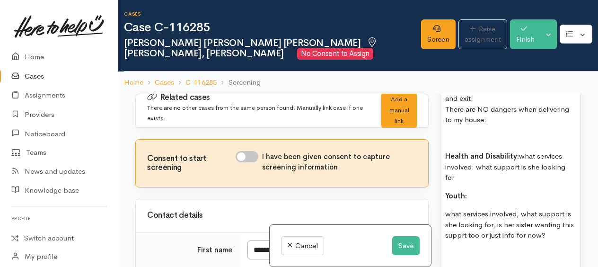
click at [457, 249] on p at bounding box center [511, 254] width 131 height 11
drag, startPoint x: 546, startPoint y: 223, endPoint x: 490, endPoint y: 233, distance: 57.4
click at [490, 249] on p "? Nga Ringa Awhina or if mild-mod somewhere like Real, or even a yought group." at bounding box center [511, 265] width 131 height 32
click at [496, 241] on div "Food: FOOD SUPPORT Name: Date of birth: Phone:   Address:   Household Members (…" at bounding box center [511, 63] width 140 height 495
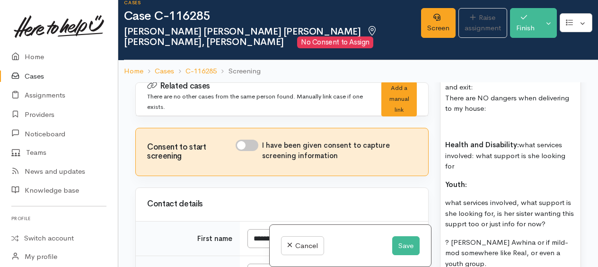
scroll to position [22, 0]
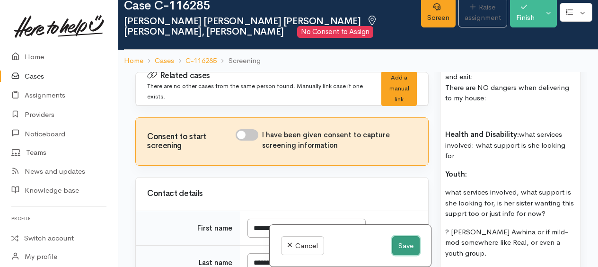
click at [405, 246] on button "Save" at bounding box center [406, 245] width 27 height 19
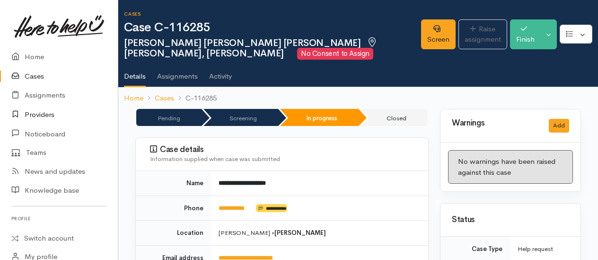
click at [34, 114] on link "Providers" at bounding box center [59, 114] width 118 height 19
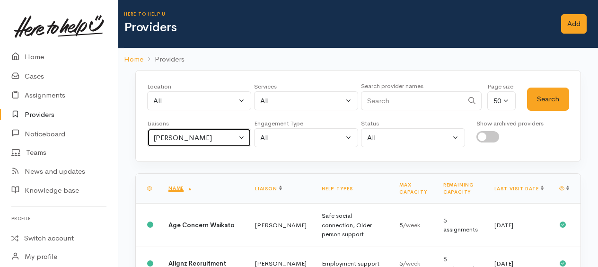
click at [171, 139] on div "[PERSON_NAME]" at bounding box center [194, 138] width 83 height 11
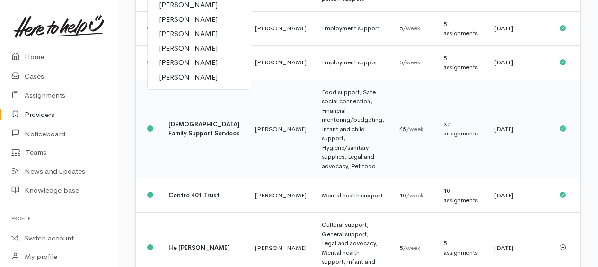
scroll to position [237, 0]
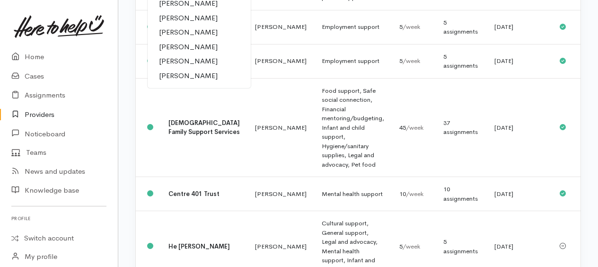
click at [173, 47] on span "Leinati Lima" at bounding box center [188, 47] width 59 height 11
select select "953"
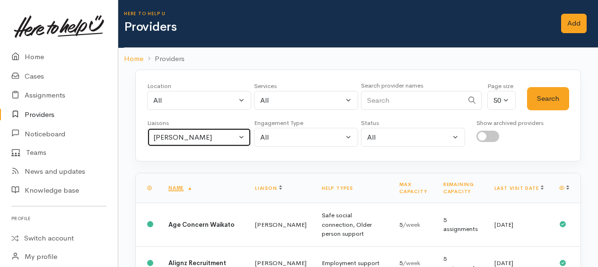
scroll to position [0, 0]
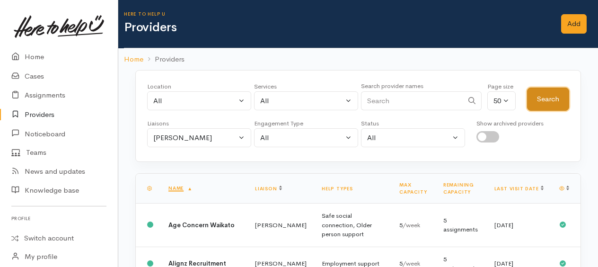
click at [545, 93] on button "Search" at bounding box center [548, 99] width 42 height 23
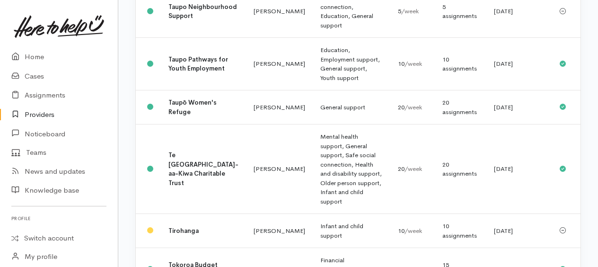
scroll to position [1184, 0]
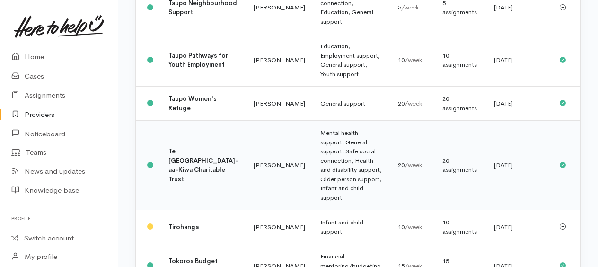
click at [187, 190] on td "Te Ngaakau-aa-Kiwa Charitable Trust" at bounding box center [203, 165] width 85 height 89
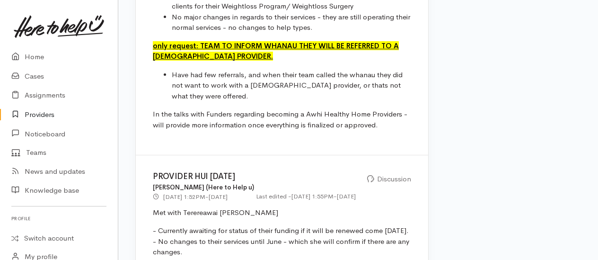
scroll to position [758, 0]
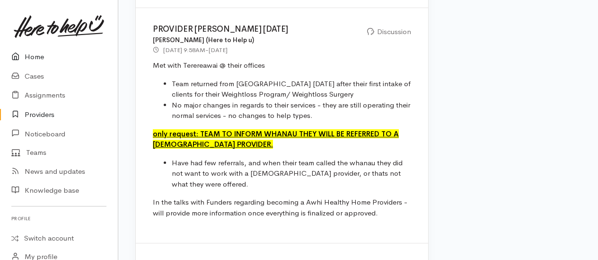
click at [37, 58] on link "Home" at bounding box center [59, 56] width 118 height 19
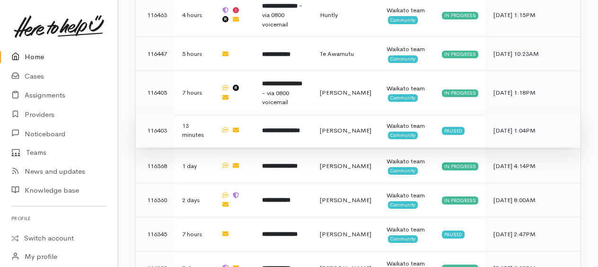
scroll to position [959, 0]
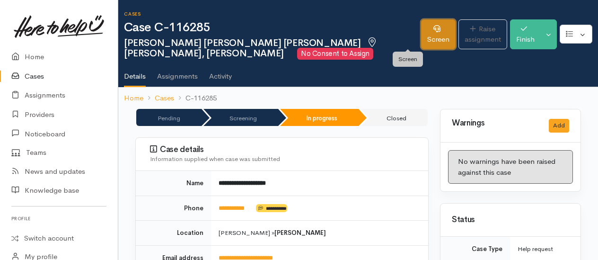
click at [421, 45] on link "Screen" at bounding box center [438, 34] width 35 height 30
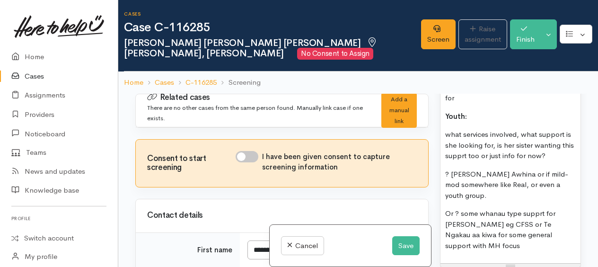
scroll to position [1562, 0]
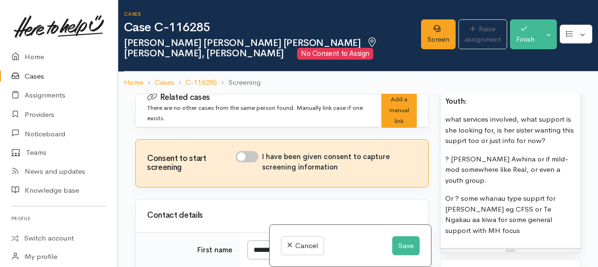
click at [482, 193] on p "Or ? some whanau type supprt for Theresa eg CFSS or Te Ngakau aa kiwa for some …" at bounding box center [511, 214] width 131 height 43
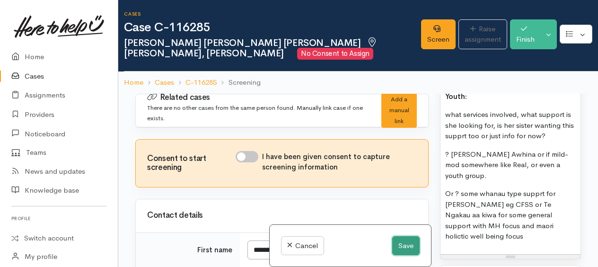
click at [406, 250] on button "Save" at bounding box center [406, 245] width 27 height 19
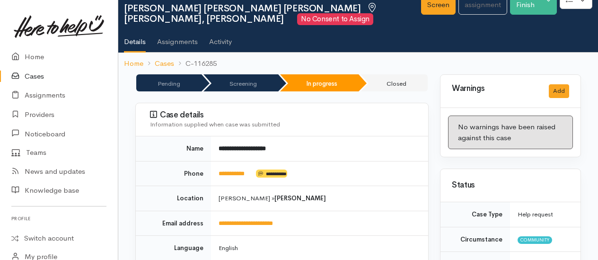
scroll to position [47, 0]
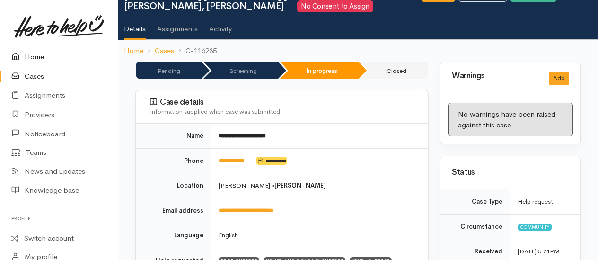
click at [36, 55] on link "Home" at bounding box center [59, 56] width 118 height 19
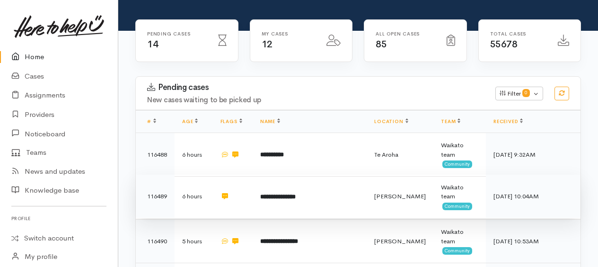
scroll to position [189, 0]
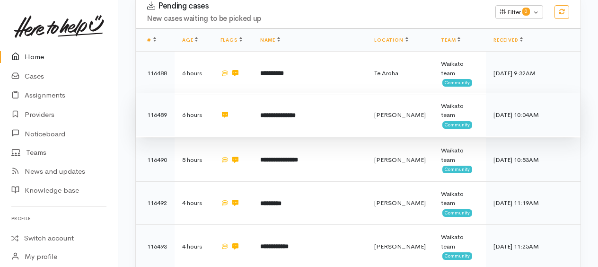
click at [286, 112] on b "**********" at bounding box center [278, 115] width 36 height 6
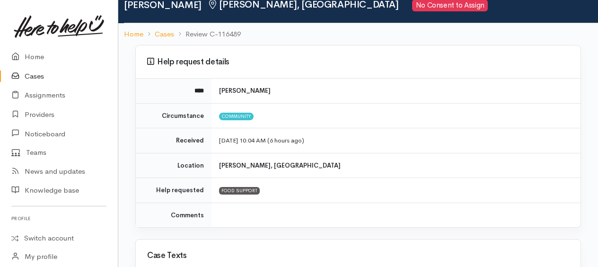
scroll to position [95, 0]
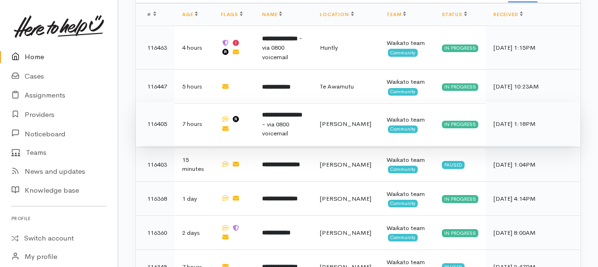
scroll to position [947, 0]
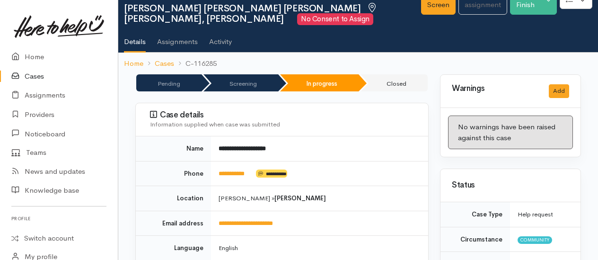
scroll to position [95, 0]
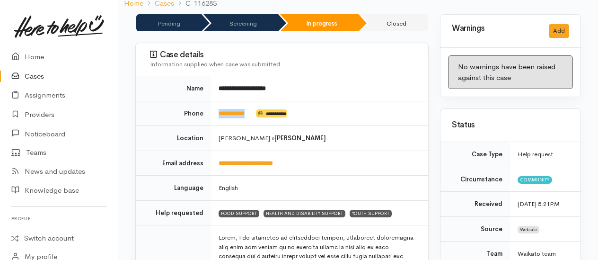
drag, startPoint x: 254, startPoint y: 108, endPoint x: 218, endPoint y: 107, distance: 35.5
click at [218, 107] on td "**********" at bounding box center [319, 113] width 217 height 25
drag, startPoint x: 218, startPoint y: 107, endPoint x: 226, endPoint y: 109, distance: 8.4
copy link "**********"
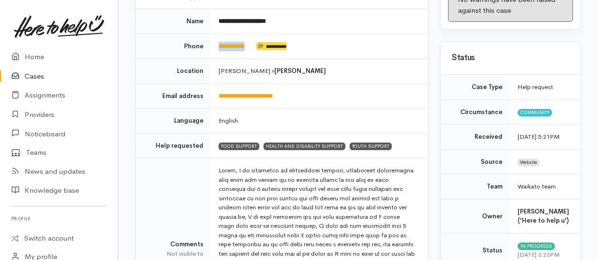
scroll to position [189, 0]
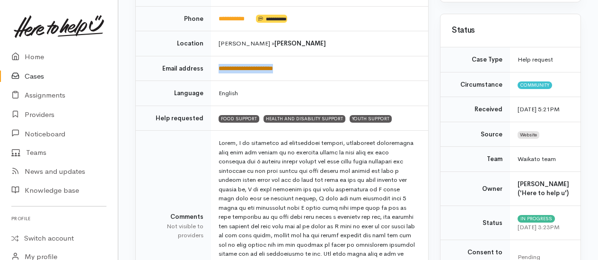
drag, startPoint x: 312, startPoint y: 67, endPoint x: 219, endPoint y: 67, distance: 93.7
click at [219, 67] on td "**********" at bounding box center [319, 68] width 217 height 25
copy link "**********"
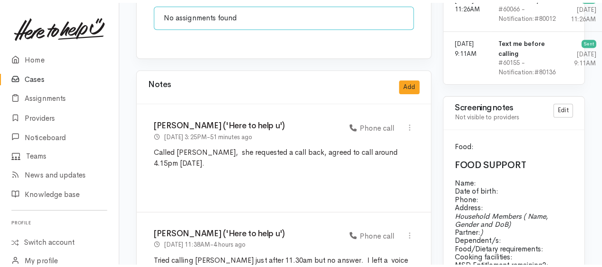
scroll to position [852, 0]
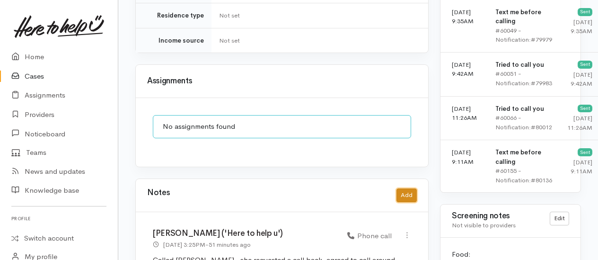
click at [403, 188] on button "Add" at bounding box center [407, 195] width 20 height 14
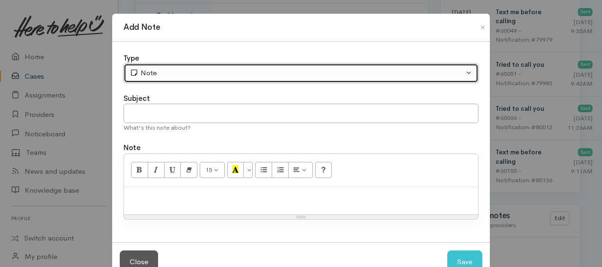
click at [180, 74] on div "Note" at bounding box center [297, 73] width 334 height 11
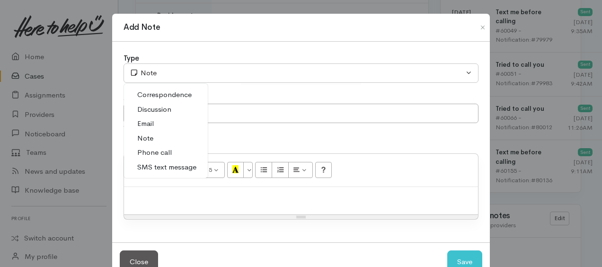
drag, startPoint x: 159, startPoint y: 147, endPoint x: 166, endPoint y: 169, distance: 22.5
click at [159, 148] on span "Phone call" at bounding box center [154, 152] width 35 height 11
select select "3"
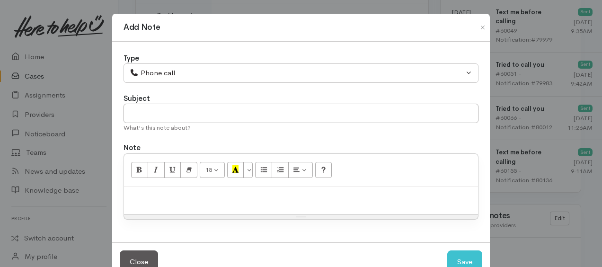
click at [173, 198] on p at bounding box center [301, 197] width 345 height 11
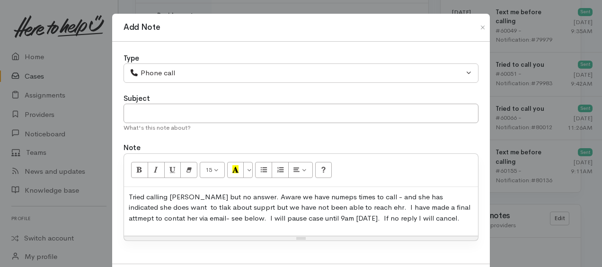
drag, startPoint x: 308, startPoint y: 194, endPoint x: 410, endPoint y: 213, distance: 103.5
click at [397, 224] on div "Tried calling [PERSON_NAME] but no answer. Aware we have numeps times to call -…" at bounding box center [301, 211] width 354 height 49
click at [319, 196] on p "Tried calling Theresa but no answer. Aware we have numeps times to call - and s…" at bounding box center [301, 208] width 345 height 32
click at [293, 196] on p "Tried calling Theresa but no answer. Aware we have numerous times to call - and…" at bounding box center [301, 208] width 345 height 32
click at [401, 195] on p "Tried calling Theresa but no answer. Aware we have tried numerous times to call…" at bounding box center [301, 208] width 345 height 32
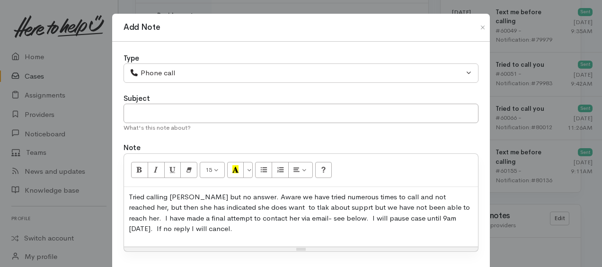
click at [169, 205] on p "Tried calling Theresa but no answer. Aware we have tried numerous times to call…" at bounding box center [301, 213] width 345 height 43
click at [248, 206] on p "Tried calling Theresa but no answer. Aware we have tried numerous times to call…" at bounding box center [301, 213] width 345 height 43
click at [259, 205] on p "Tried calling Theresa but no answer. Aware we have tried numerous times to call…" at bounding box center [301, 213] width 345 height 43
click at [435, 209] on p "Tried calling Theresa but no answer. Aware we have tried numerous times to call…" at bounding box center [301, 213] width 345 height 43
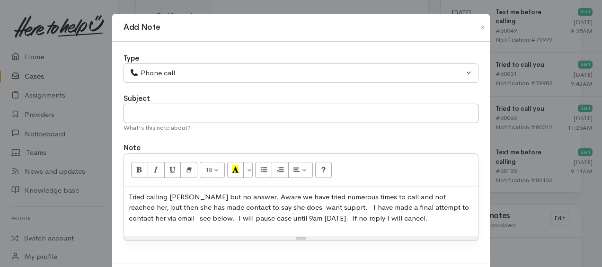
click at [446, 195] on p "Tried calling Theresa but no answer. Aware we have tried numerous times to call…" at bounding box center [301, 208] width 345 height 32
drag, startPoint x: 437, startPoint y: 197, endPoint x: 393, endPoint y: 165, distance: 54.3
click at [393, 165] on div "15 8 9 10 11 12 14 18 24 36 Background Color Transparent Select #ffff00 Text Co…" at bounding box center [301, 170] width 354 height 33
click at [454, 197] on p "Tried calling Theresa but no answer. Aware we have tried numerous times to call…" at bounding box center [301, 208] width 345 height 32
click at [406, 216] on p "Tried calling Theresa but no answer. Aware we have tried numerous times to call…" at bounding box center [301, 208] width 345 height 32
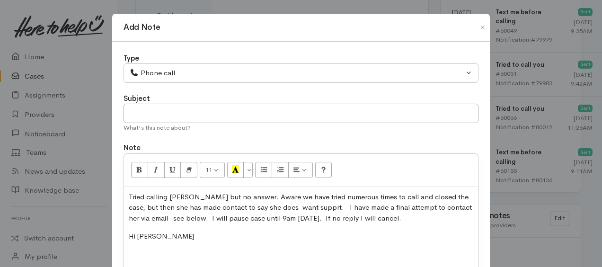
scroll to position [107, 0]
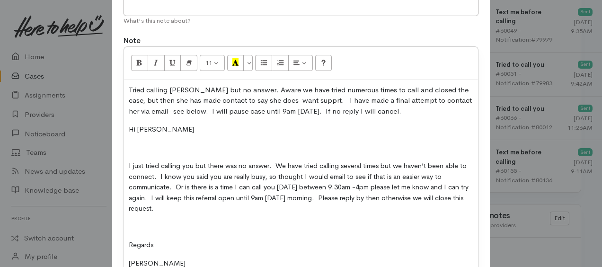
click at [129, 129] on span "Hi Theresa" at bounding box center [161, 129] width 65 height 9
click at [129, 127] on span "Hi Theresa" at bounding box center [161, 129] width 65 height 9
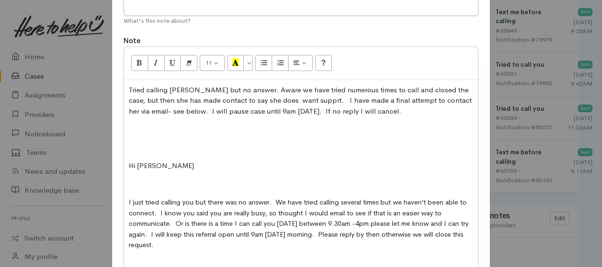
click at [128, 135] on div "Tried calling Theresa but no answer. Aware we have tried numerous times to call…" at bounding box center [301, 199] width 354 height 238
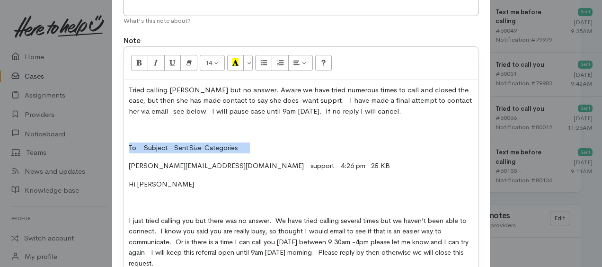
drag, startPoint x: 125, startPoint y: 145, endPoint x: 257, endPoint y: 147, distance: 131.2
click at [257, 147] on div "Tried calling Theresa but no answer. Aware we have tried numerous times to call…" at bounding box center [301, 208] width 354 height 256
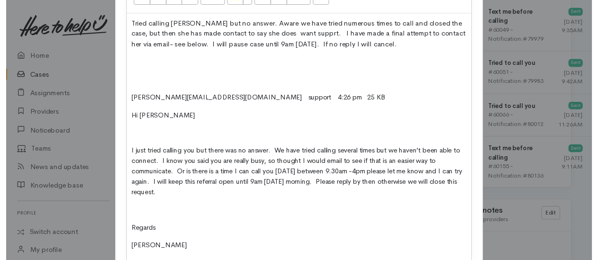
scroll to position [255, 0]
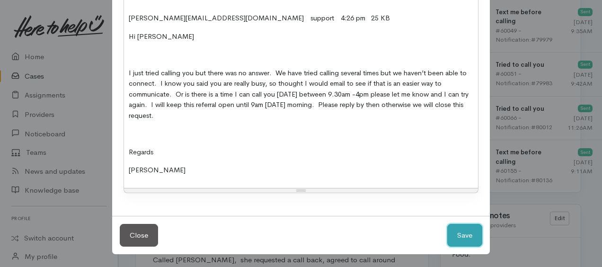
click at [468, 237] on button "Save" at bounding box center [464, 235] width 35 height 23
select select "1"
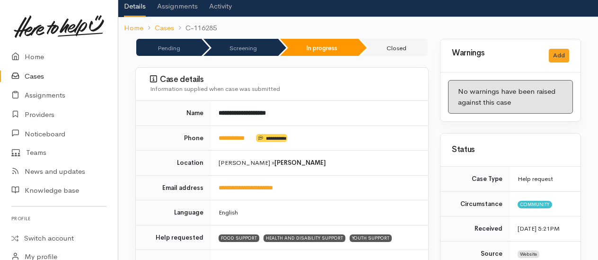
scroll to position [0, 0]
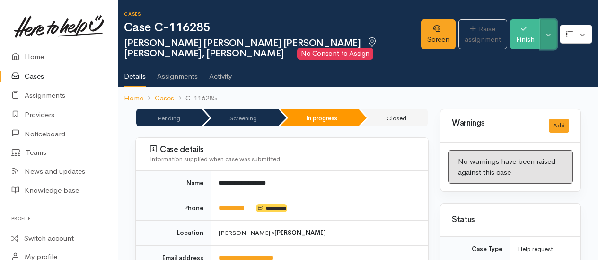
click at [555, 42] on button "Toggle Dropdown" at bounding box center [549, 34] width 17 height 30
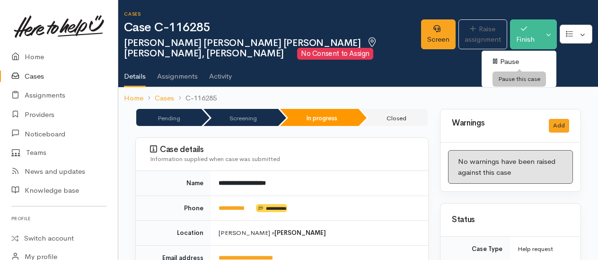
click at [513, 63] on link "Pause" at bounding box center [519, 61] width 75 height 15
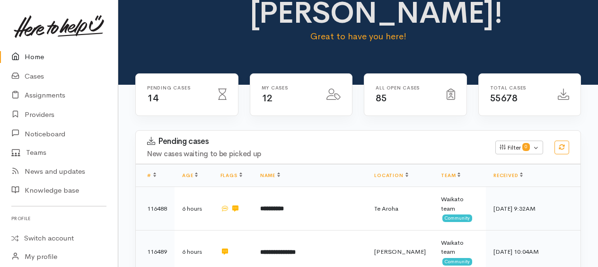
scroll to position [189, 0]
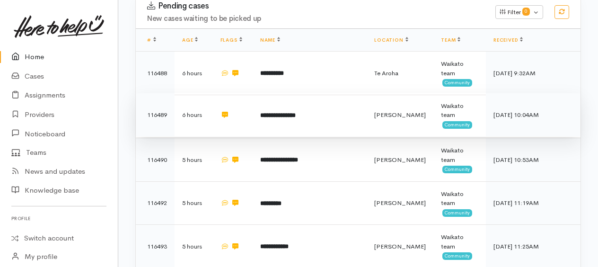
click at [292, 112] on b "**********" at bounding box center [278, 115] width 36 height 6
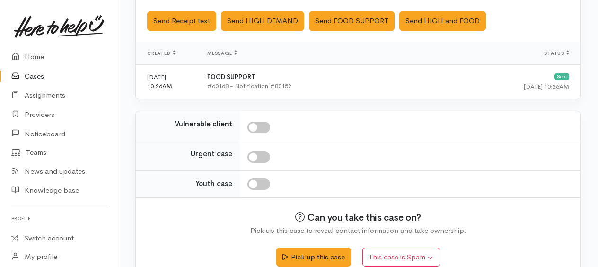
scroll to position [324, 0]
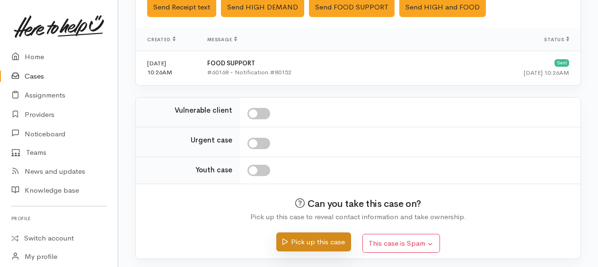
click at [314, 236] on button "Pick up this case" at bounding box center [314, 241] width 74 height 19
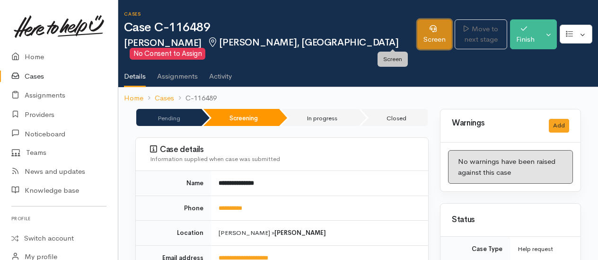
click at [418, 40] on link "Screen" at bounding box center [435, 34] width 35 height 30
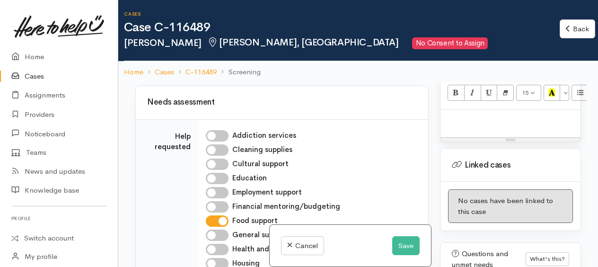
scroll to position [616, 0]
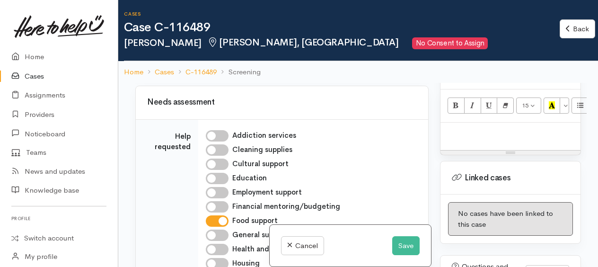
click at [473, 138] on p at bounding box center [511, 132] width 131 height 11
paste div
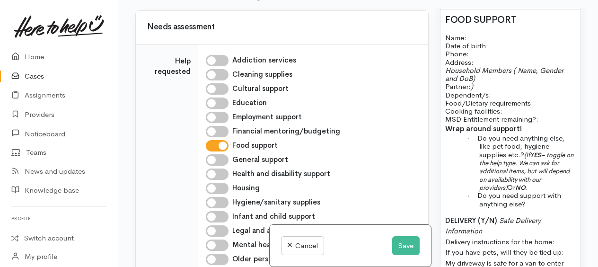
scroll to position [567, 0]
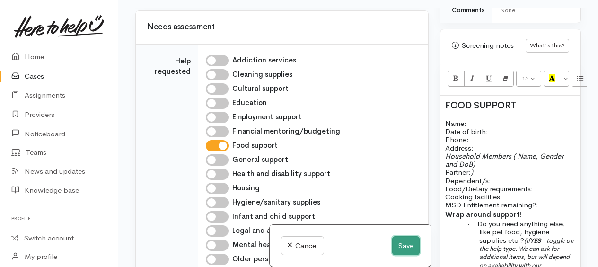
click at [405, 250] on button "Save" at bounding box center [406, 245] width 27 height 19
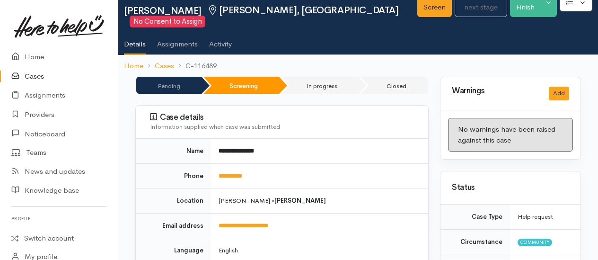
scroll to position [47, 0]
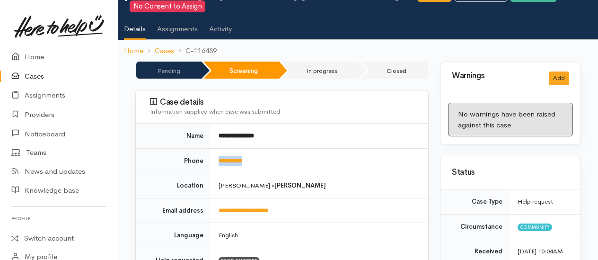
drag, startPoint x: 264, startPoint y: 155, endPoint x: 216, endPoint y: 159, distance: 48.0
click at [216, 159] on td "**********" at bounding box center [319, 160] width 217 height 25
drag, startPoint x: 216, startPoint y: 159, endPoint x: 223, endPoint y: 162, distance: 7.2
copy link "**********"
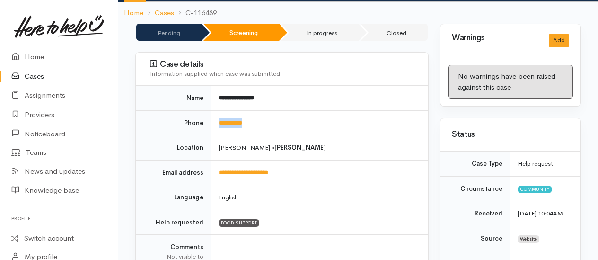
scroll to position [0, 0]
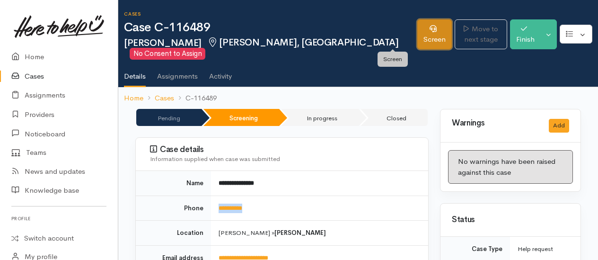
drag, startPoint x: 391, startPoint y: 46, endPoint x: 381, endPoint y: 46, distance: 10.4
click at [418, 46] on link "Screen" at bounding box center [435, 34] width 35 height 30
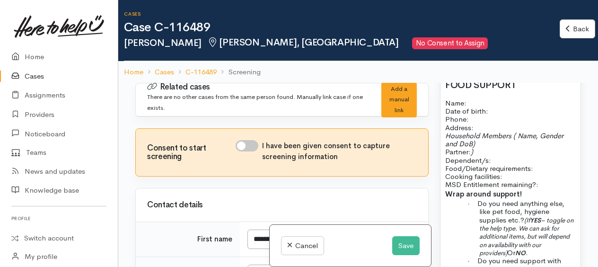
scroll to position [616, 0]
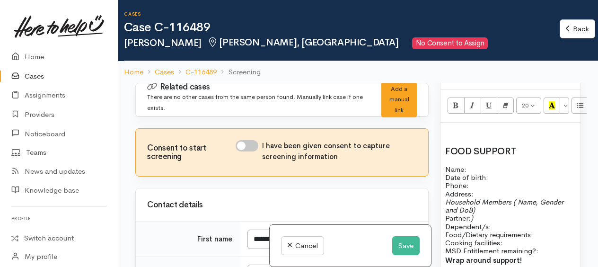
click at [455, 133] on h2 at bounding box center [511, 132] width 131 height 10
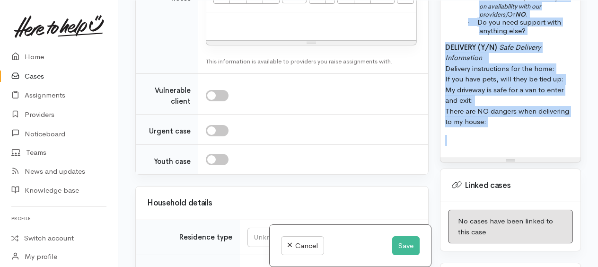
scroll to position [840, 0]
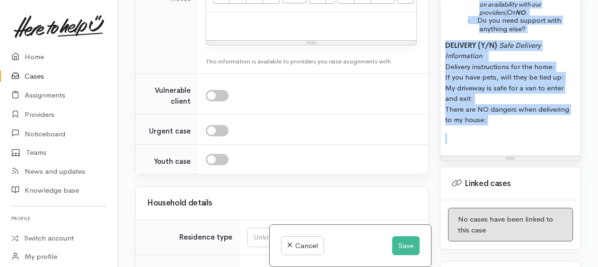
drag, startPoint x: 442, startPoint y: 45, endPoint x: 559, endPoint y: 152, distance: 159.2
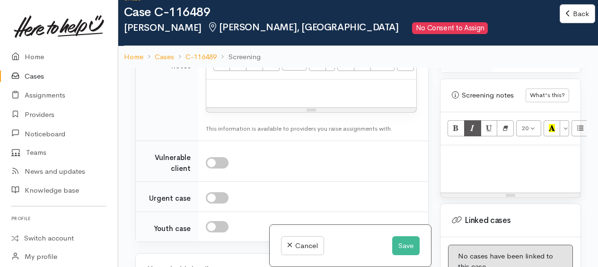
scroll to position [569, 0]
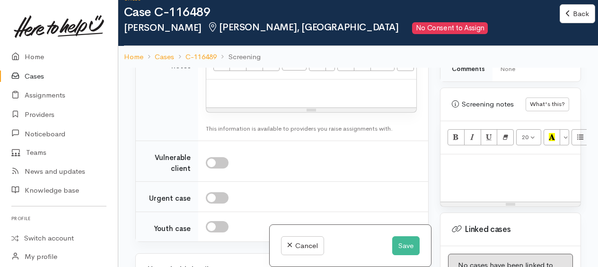
click at [455, 169] on h2 at bounding box center [511, 164] width 131 height 10
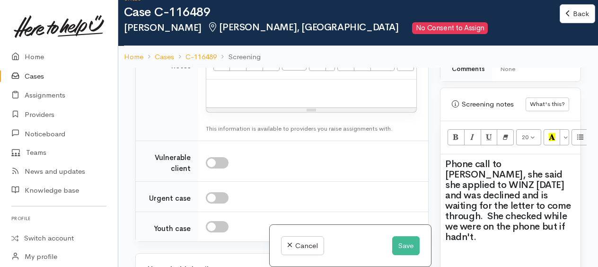
drag, startPoint x: 526, startPoint y: 243, endPoint x: 526, endPoint y: 238, distance: 5.7
click at [526, 243] on div "Phone call to Bartoria, she said she applied to WINZ today and was declined and…" at bounding box center [511, 223] width 140 height 139
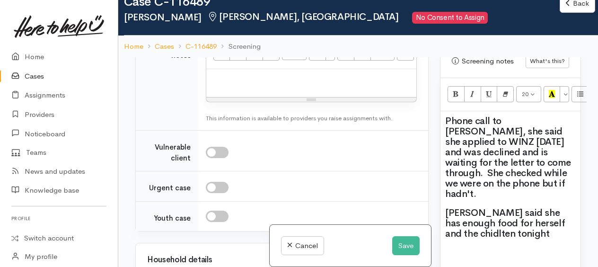
scroll to position [616, 0]
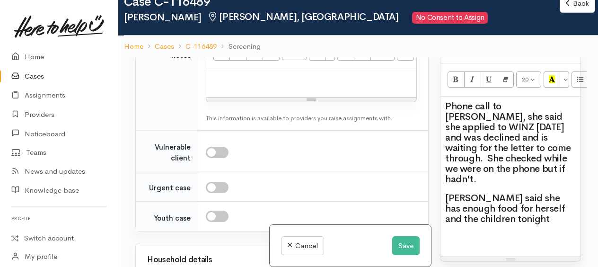
click at [521, 217] on h2 "Bartoia said she has enough food for herself and the children tonight" at bounding box center [511, 208] width 131 height 31
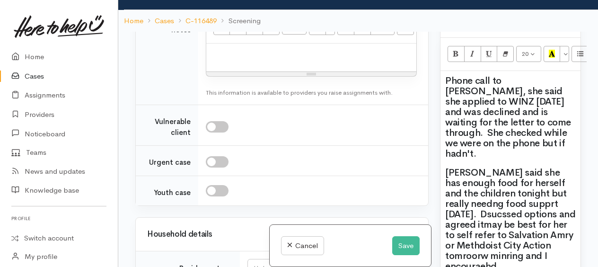
scroll to position [711, 0]
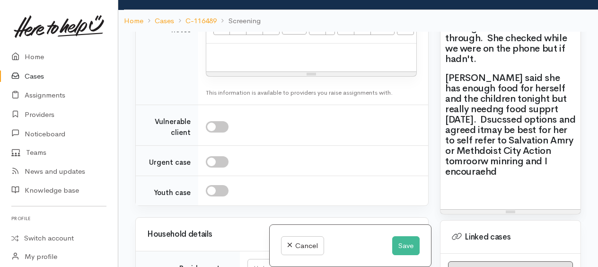
drag, startPoint x: 512, startPoint y: 168, endPoint x: 488, endPoint y: 185, distance: 29.9
click at [488, 186] on h2 at bounding box center [511, 191] width 131 height 10
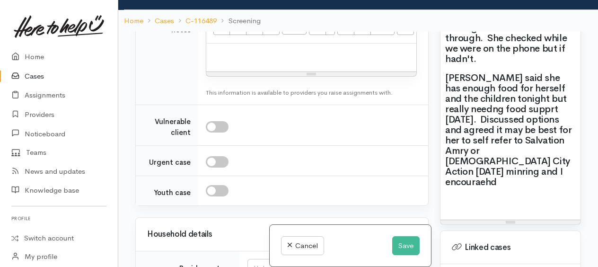
drag, startPoint x: 532, startPoint y: 156, endPoint x: 540, endPoint y: 164, distance: 11.4
click at [519, 196] on h2 at bounding box center [511, 201] width 131 height 10
click at [539, 162] on h2 "Bartoia said she has enough food for herself and the children tonight but reall…" at bounding box center [511, 130] width 131 height 115
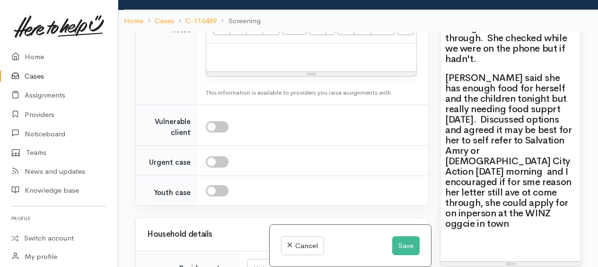
click at [506, 208] on span "Bartoia said she has enough food for herself and the children tonight but reall…" at bounding box center [509, 151] width 126 height 158
click at [473, 210] on span "Bartoia said she has enough food for herself and the children tonight but reall…" at bounding box center [509, 151] width 127 height 158
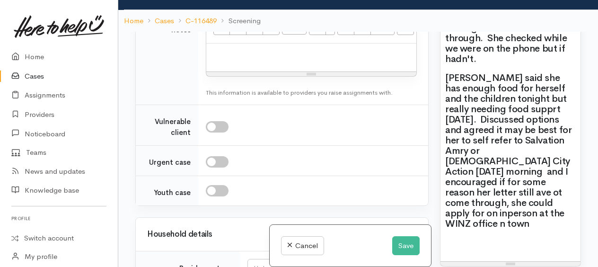
click at [538, 184] on span "Bartoia said she has enough food for herself and the children tonight but reall…" at bounding box center [509, 151] width 126 height 158
click at [510, 238] on h2 at bounding box center [511, 243] width 131 height 10
click at [456, 187] on span "Bartoia said she has enough food for herself and the children tonight but reall…" at bounding box center [509, 151] width 126 height 158
click at [538, 208] on h2 "Bartoia said she has enough food for herself and the children tonight but reall…" at bounding box center [511, 151] width 131 height 156
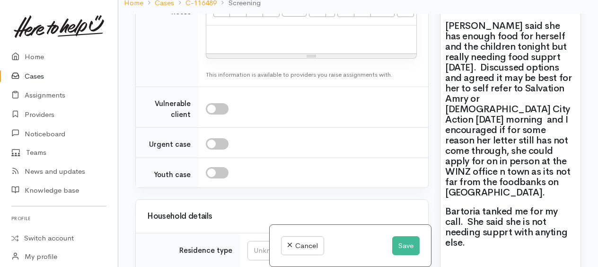
scroll to position [758, 0]
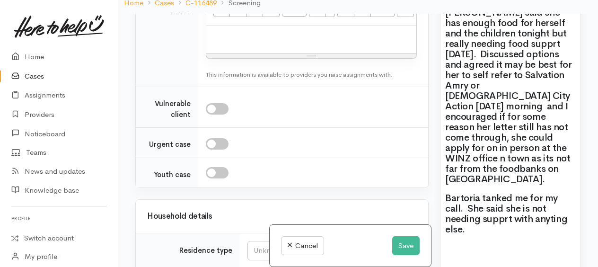
click at [551, 209] on h2 "Bartoria tanked me for my call. She said she is not needing supprt with anyting…" at bounding box center [511, 214] width 131 height 42
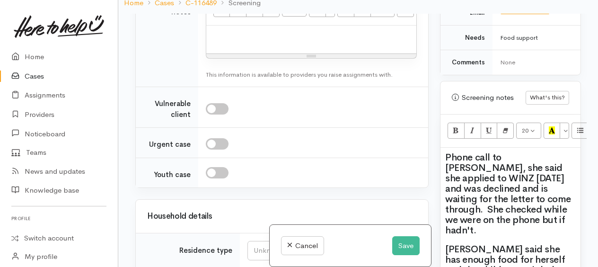
scroll to position [569, 0]
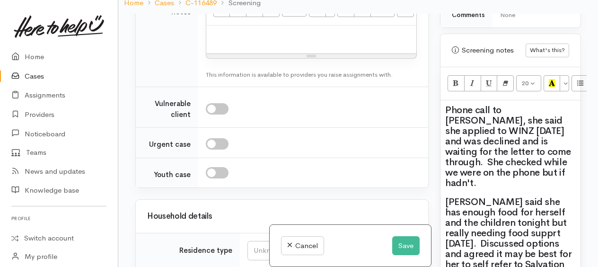
click at [469, 177] on span "Phone call to Bartoria, she said she applied to WINZ today and was declined and…" at bounding box center [509, 146] width 126 height 85
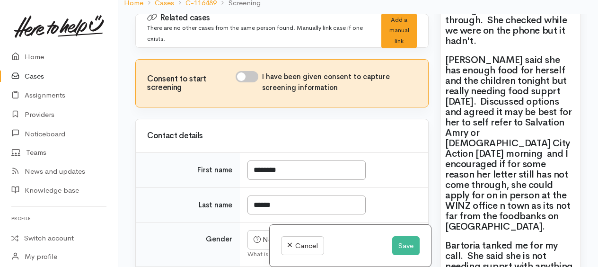
scroll to position [663, 0]
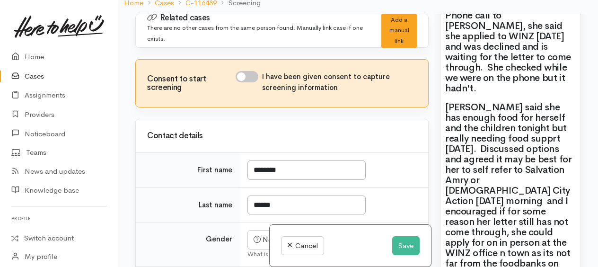
click at [525, 132] on span "Bartoia said she has enough food for herself and the children tonight but reall…" at bounding box center [509, 190] width 126 height 179
click at [464, 175] on span "Bartoia said she has enough food for herself and the children tonight but reall…" at bounding box center [509, 190] width 126 height 179
click at [497, 228] on span "Bartoia said she has enough food for herself and the children tonight but reall…" at bounding box center [509, 190] width 126 height 179
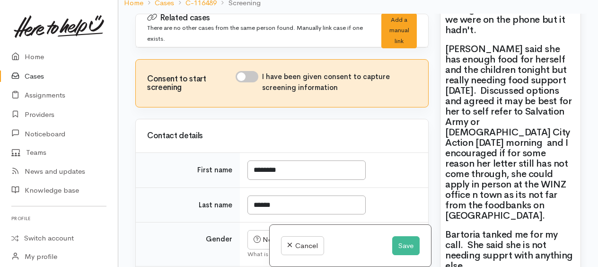
scroll to position [805, 0]
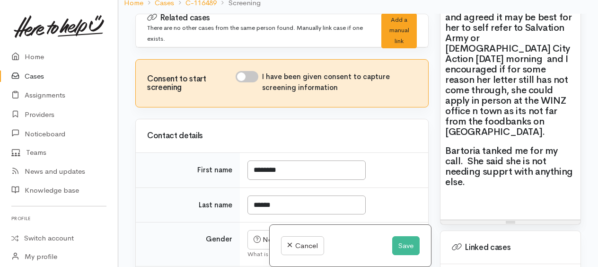
click at [484, 146] on h2 "Bartoria tanked me for my call. She said she is not needing supprt with anythin…" at bounding box center [511, 167] width 131 height 42
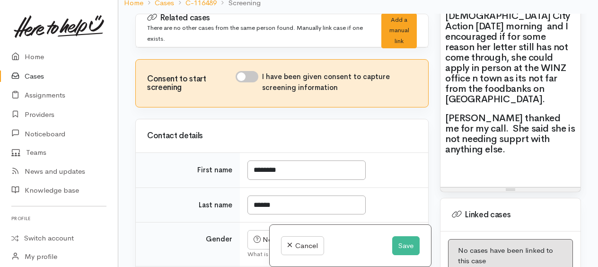
scroll to position [853, 0]
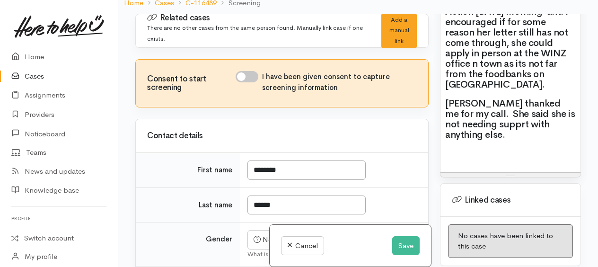
click at [503, 107] on h2 "Bartoria thanked me for my call. She said she is not needing supprt with anythi…" at bounding box center [511, 119] width 131 height 42
click at [508, 117] on h2 "Bartoria thanked me for my call. She said she is not needing support with anyth…" at bounding box center [511, 119] width 131 height 42
click at [244, 75] on input "I have been given consent to capture screening information" at bounding box center [247, 76] width 23 height 11
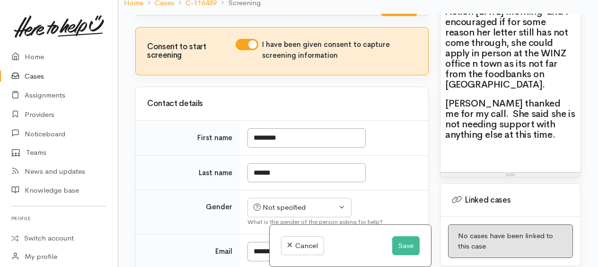
scroll to position [47, 0]
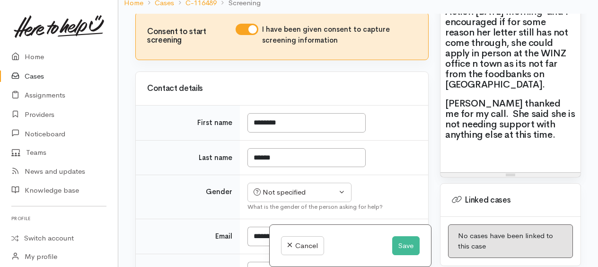
click at [252, 28] on input "I have been given consent to capture screening information" at bounding box center [247, 29] width 23 height 11
click at [244, 29] on input "I have been given consent to capture screening information" at bounding box center [247, 29] width 23 height 11
checkbox input "true"
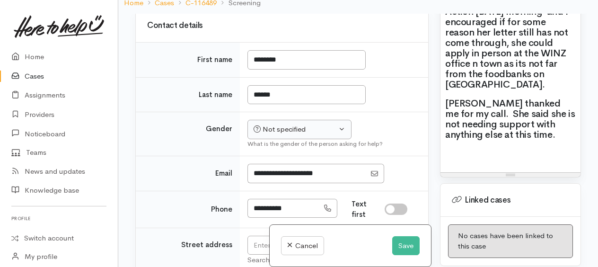
scroll to position [142, 0]
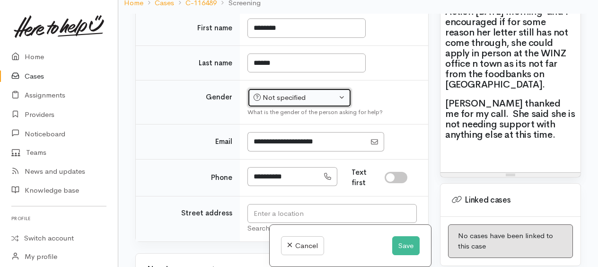
click at [289, 92] on div "Not specified" at bounding box center [295, 97] width 83 height 11
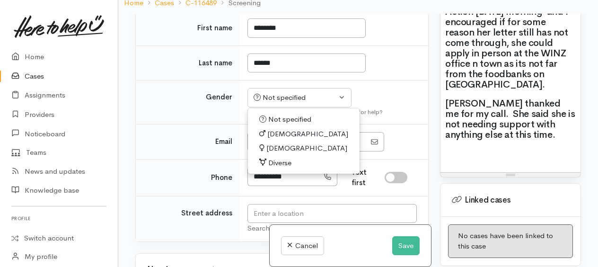
click at [281, 148] on span "Female" at bounding box center [307, 148] width 81 height 11
select select "Female"
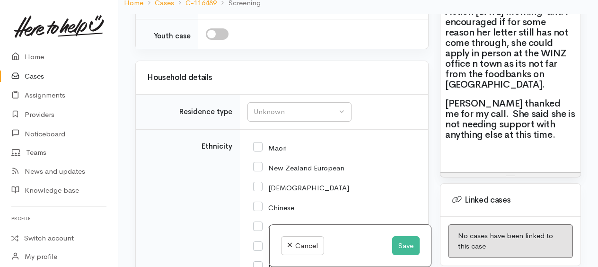
scroll to position [994, 0]
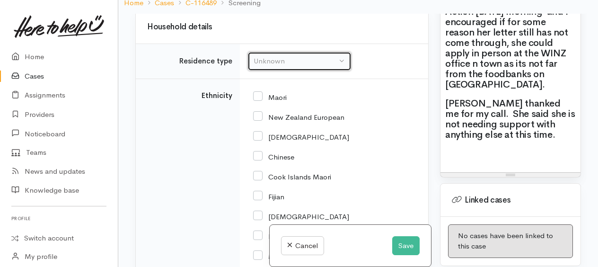
click at [271, 56] on div "Unknown" at bounding box center [295, 61] width 83 height 11
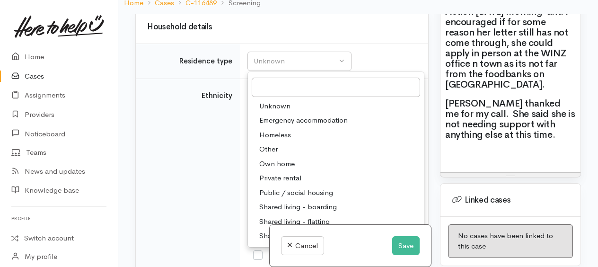
click at [274, 101] on span "Unknown" at bounding box center [274, 106] width 31 height 11
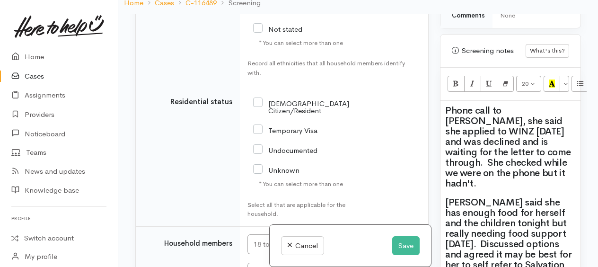
scroll to position [1278, 0]
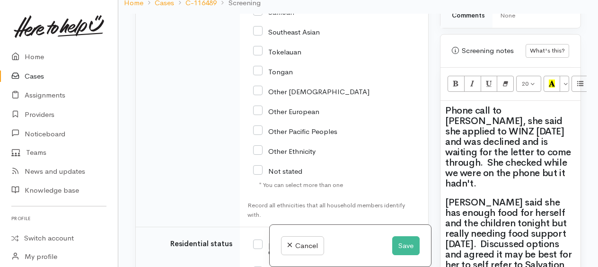
drag, startPoint x: 259, startPoint y: 162, endPoint x: 263, endPoint y: 161, distance: 4.8
click at [259, 166] on input "Not stated" at bounding box center [277, 170] width 49 height 9
checkbox input "true"
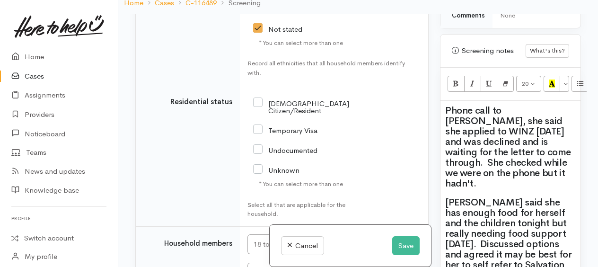
drag, startPoint x: 258, startPoint y: 97, endPoint x: 260, endPoint y: 103, distance: 6.6
click at [259, 98] on input "NZ Citizen/Resident" at bounding box center [301, 106] width 96 height 16
checkbox input "true"
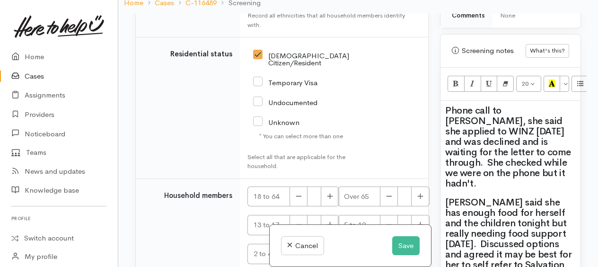
scroll to position [1515, 0]
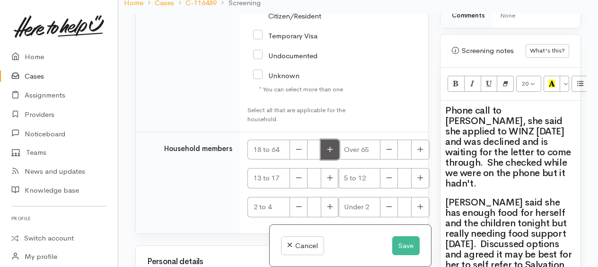
click at [331, 142] on button "button" at bounding box center [330, 150] width 18 height 20
type input "1"
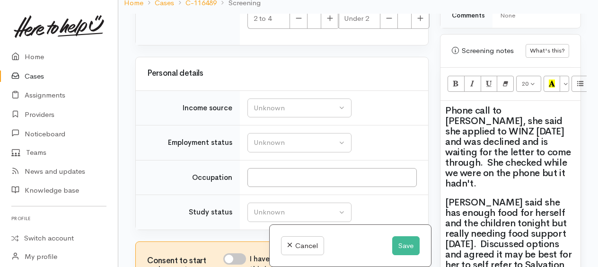
scroll to position [1705, 0]
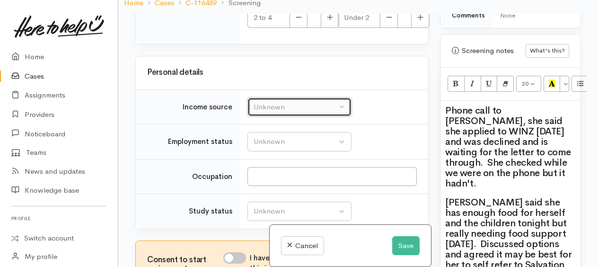
click at [283, 102] on div "Unknown" at bounding box center [295, 107] width 83 height 11
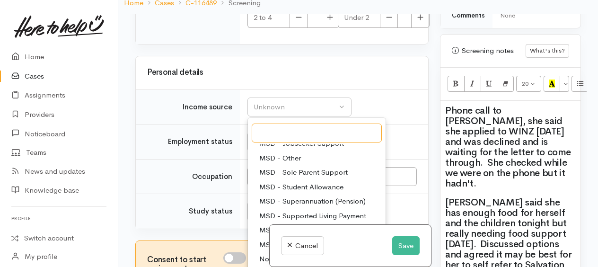
scroll to position [47, 0]
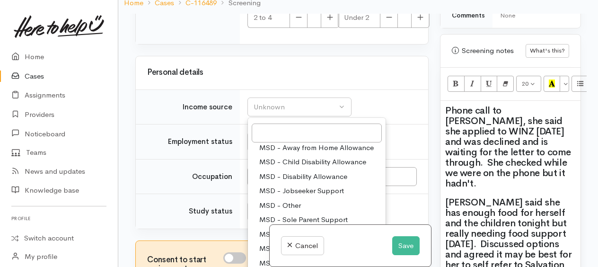
click at [294, 184] on link "MSD - Jobseeker Support" at bounding box center [317, 191] width 138 height 15
select select "4"
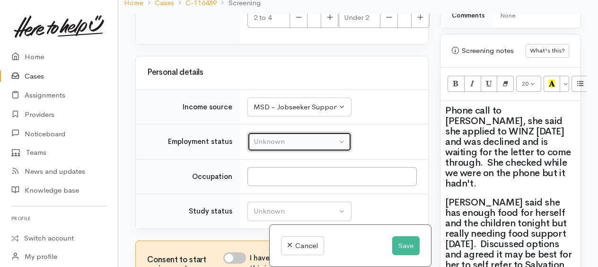
click at [275, 136] on div "Unknown" at bounding box center [295, 141] width 83 height 11
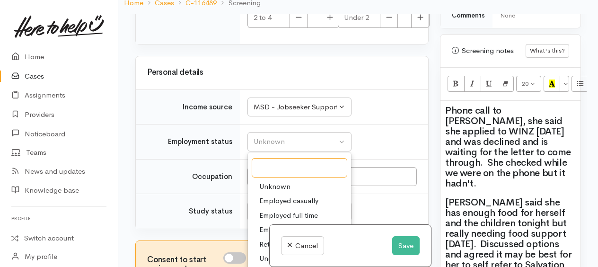
scroll to position [1753, 0]
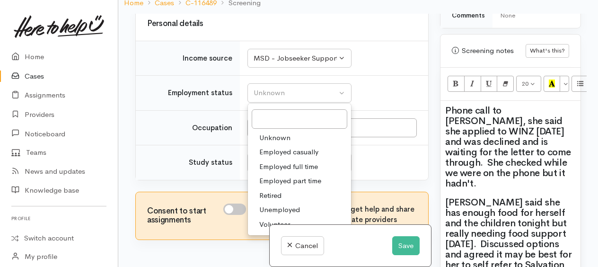
click at [276, 205] on span "Unemployed" at bounding box center [279, 210] width 41 height 11
select select "1"
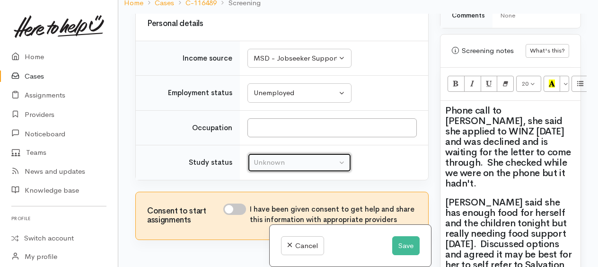
click at [260, 157] on div "Unknown" at bounding box center [295, 162] width 83 height 11
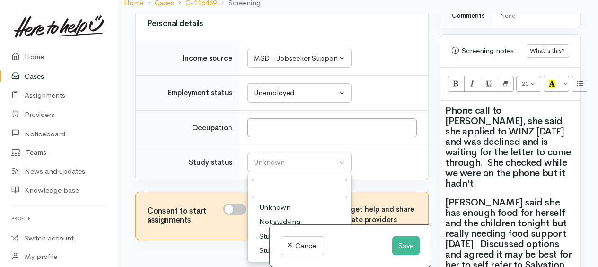
drag, startPoint x: 267, startPoint y: 190, endPoint x: 245, endPoint y: 186, distance: 22.3
click at [268, 202] on span "Unknown" at bounding box center [274, 207] width 31 height 11
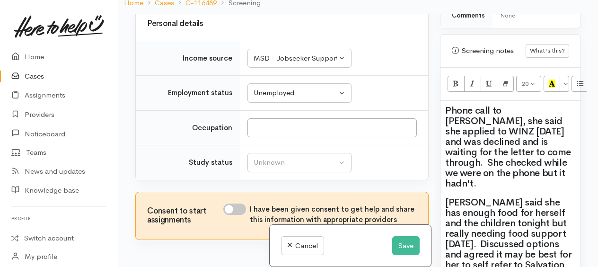
drag, startPoint x: 231, startPoint y: 190, endPoint x: 300, endPoint y: 209, distance: 72.1
click at [232, 204] on input "I have been given consent to get help and share this information with appropria…" at bounding box center [234, 209] width 23 height 11
checkbox input "true"
click at [404, 243] on button "Save" at bounding box center [406, 245] width 27 height 19
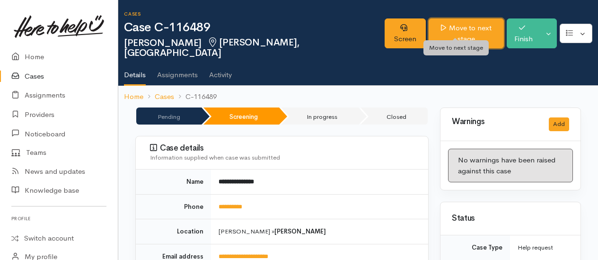
click at [444, 26] on link "Move to next stage" at bounding box center [466, 33] width 75 height 30
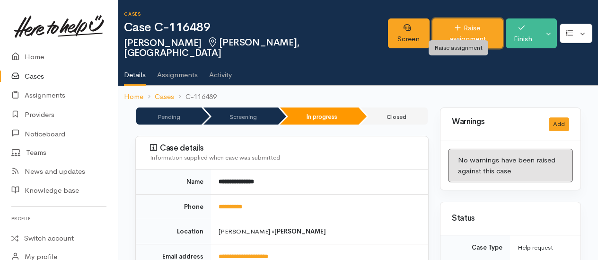
click at [433, 36] on link "Raise assignment" at bounding box center [468, 33] width 71 height 30
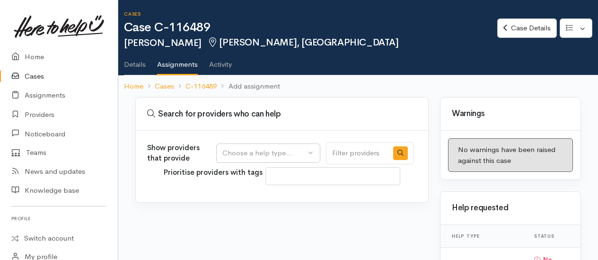
select select
click at [255, 160] on button "Choose a help type..." at bounding box center [268, 152] width 104 height 19
click at [256, 193] on span "Food support" at bounding box center [250, 198] width 44 height 11
select select "3"
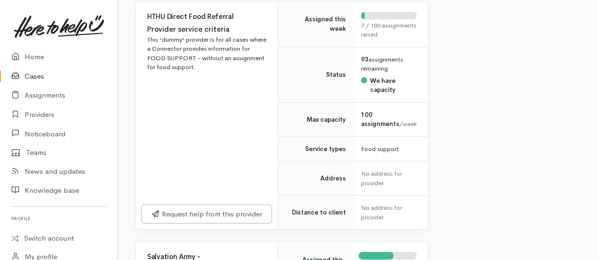
scroll to position [521, 0]
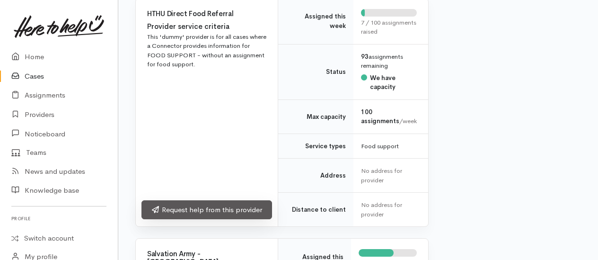
click at [249, 211] on link "Request help from this provider" at bounding box center [207, 209] width 131 height 19
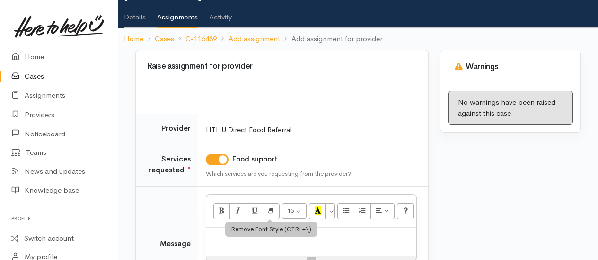
scroll to position [95, 0]
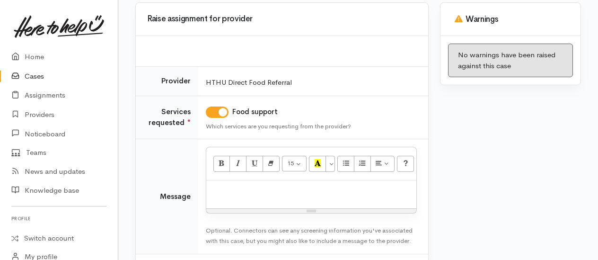
click at [274, 200] on div at bounding box center [311, 194] width 210 height 28
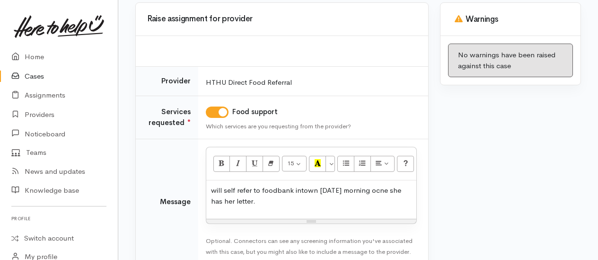
click at [303, 187] on p "will self refer to foodbank intown tomorrow morning ocne she has her letter." at bounding box center [311, 195] width 201 height 21
click at [240, 199] on p "will self refer to foodbank in town tomorrow morning once she has her letter." at bounding box center [311, 195] width 201 height 21
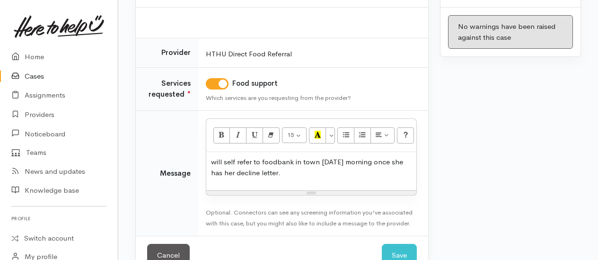
scroll to position [147, 0]
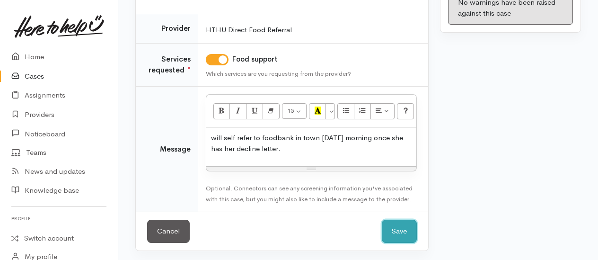
click at [390, 221] on button "Save" at bounding box center [399, 231] width 35 height 23
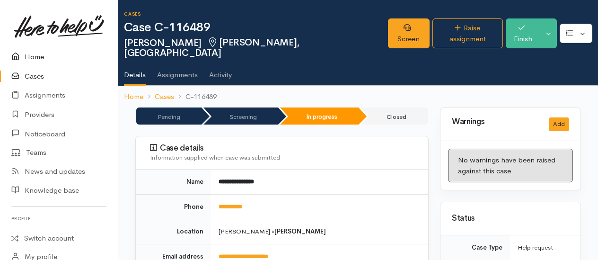
click at [33, 58] on link "Home" at bounding box center [59, 56] width 118 height 19
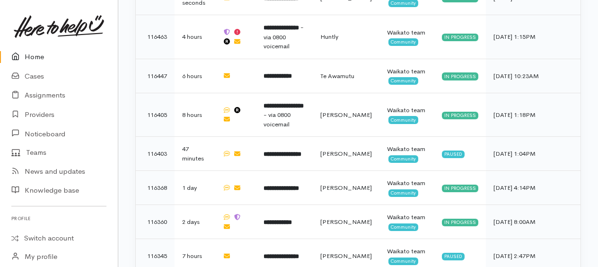
scroll to position [1026, 0]
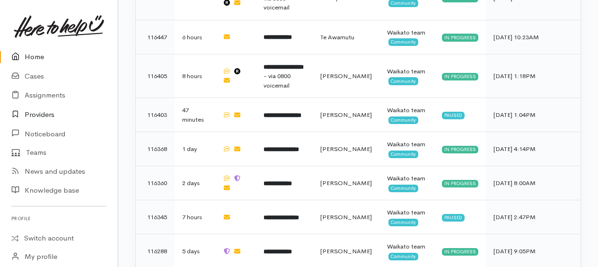
click at [48, 116] on link "Providers" at bounding box center [59, 114] width 118 height 19
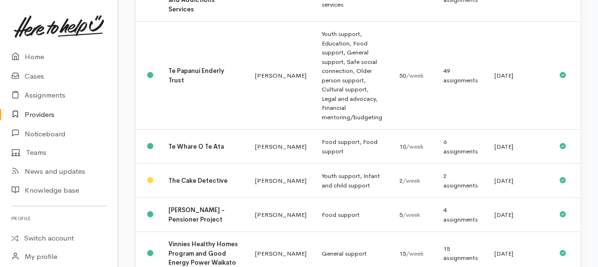
scroll to position [1562, 0]
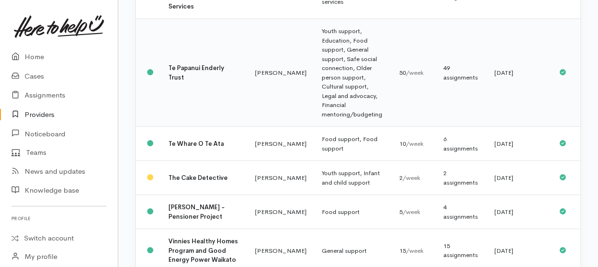
click at [314, 116] on td "Youth support, Education, Food support, General support, Safe social connection…" at bounding box center [353, 73] width 78 height 108
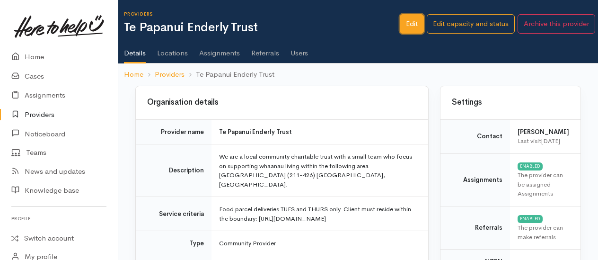
click at [419, 25] on link "Edit" at bounding box center [412, 23] width 24 height 19
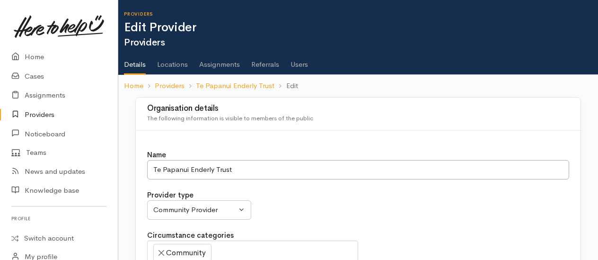
select select
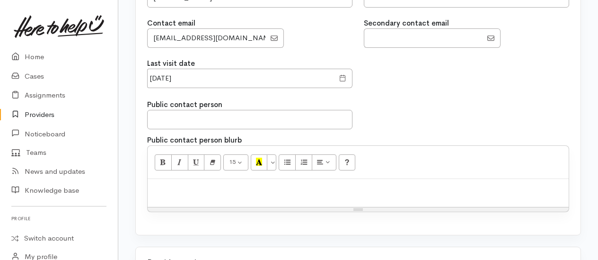
scroll to position [900, 0]
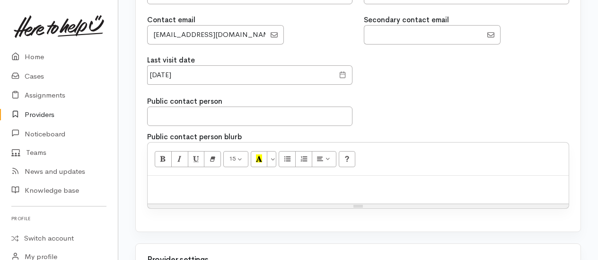
click at [337, 73] on div at bounding box center [343, 74] width 19 height 19
click at [183, 75] on input "19 Feb 2025" at bounding box center [240, 74] width 187 height 19
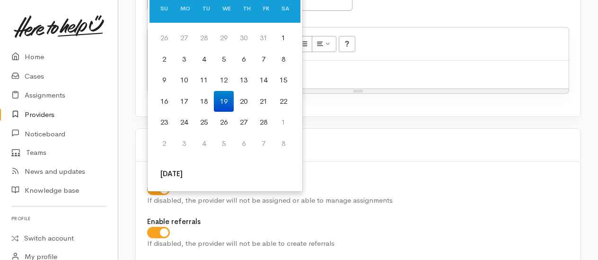
scroll to position [1089, 0]
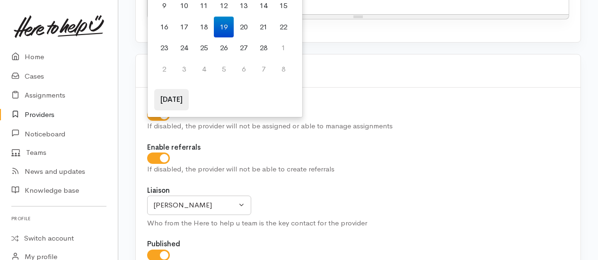
click at [168, 104] on th "Today" at bounding box center [171, 99] width 35 height 21
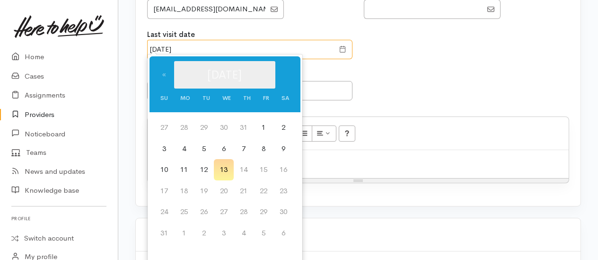
scroll to position [935, 0]
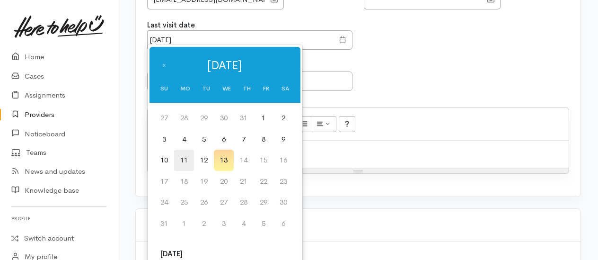
click at [187, 159] on td "11" at bounding box center [184, 160] width 20 height 21
type input "11 Aug 2025"
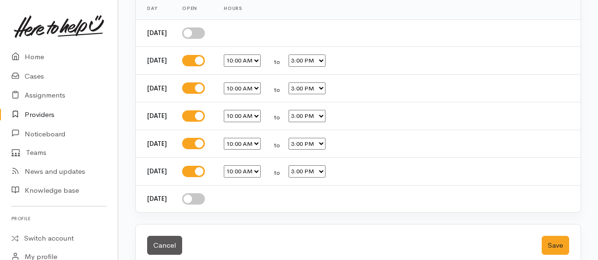
scroll to position [1770, 0]
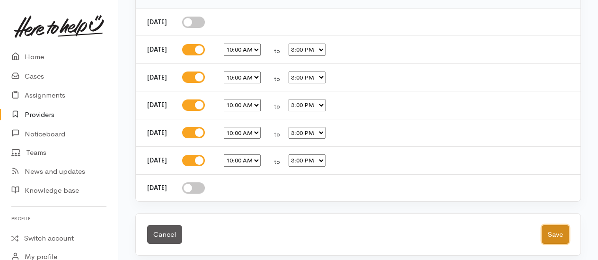
click at [544, 225] on button "Save" at bounding box center [555, 234] width 27 height 19
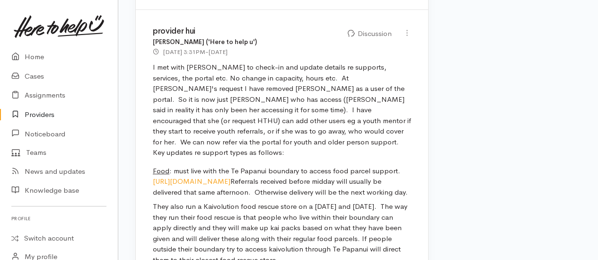
scroll to position [2320, 0]
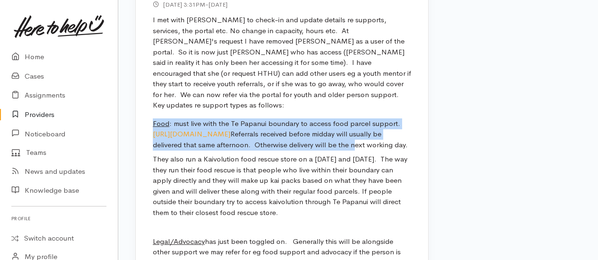
drag, startPoint x: 153, startPoint y: 89, endPoint x: 215, endPoint y: 141, distance: 81.0
click at [215, 141] on p "Food : must live with the Te Papanui boundary to access food parcel support. [U…" at bounding box center [282, 134] width 259 height 32
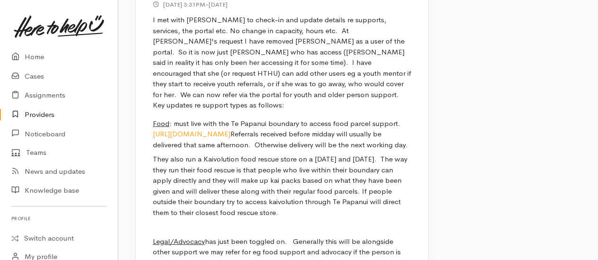
drag, startPoint x: 215, startPoint y: 141, endPoint x: 387, endPoint y: 70, distance: 185.7
click at [387, 70] on p "I met with [PERSON_NAME] to check-in and update details re supports, services, …" at bounding box center [282, 63] width 259 height 96
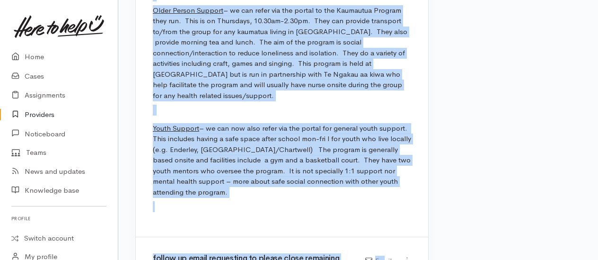
scroll to position [2613, 0]
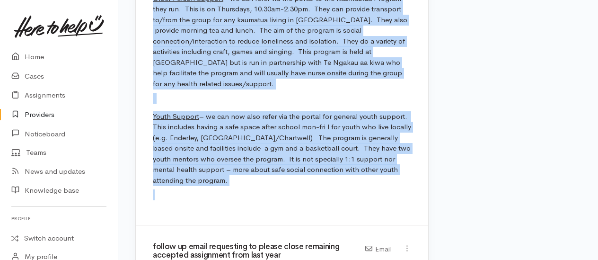
drag, startPoint x: 390, startPoint y: 49, endPoint x: 369, endPoint y: 192, distance: 144.9
copy div "Lo ips dol sitam con adi elitse doe tempo inc utlab etdolo magnaal. Eni adminim…"
click at [283, 189] on p at bounding box center [282, 194] width 259 height 11
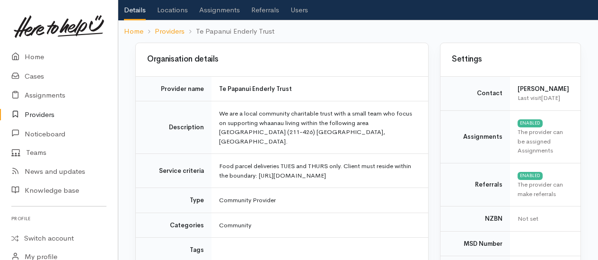
scroll to position [0, 0]
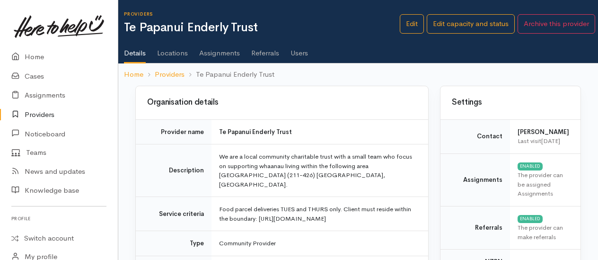
click at [427, 14] on div "Edit Edit capacity and status Archive this provider" at bounding box center [499, 23] width 198 height 19
drag, startPoint x: 410, startPoint y: 30, endPoint x: 320, endPoint y: 36, distance: 90.2
click at [411, 29] on link "Edit" at bounding box center [412, 23] width 24 height 19
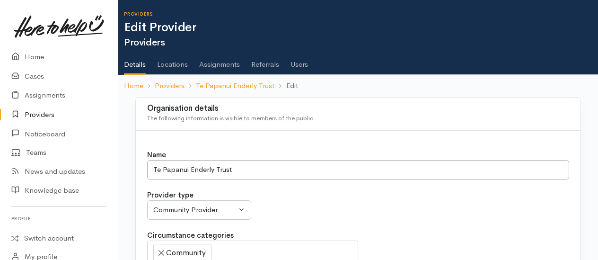
select select
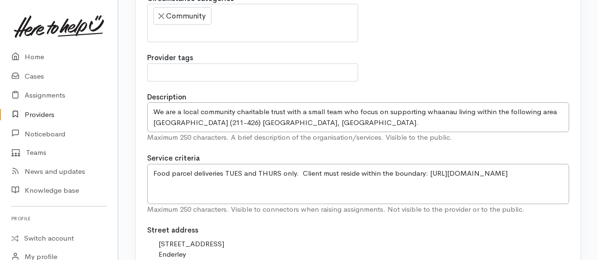
scroll to position [284, 0]
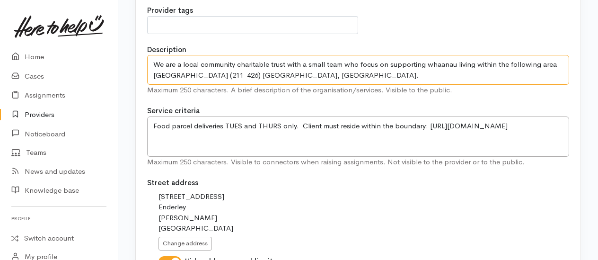
drag, startPoint x: 154, startPoint y: 73, endPoint x: 457, endPoint y: 83, distance: 302.7
click at [457, 83] on div "Description We are a local community charitable trust with a small team who foc…" at bounding box center [358, 70] width 422 height 51
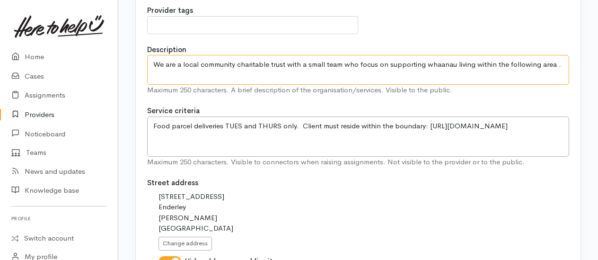
type textarea "We are a local community charitable trust with a small team who focus on suppor…"
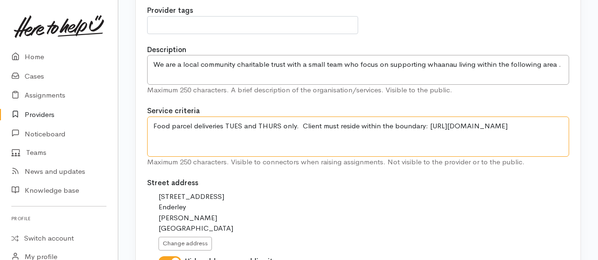
drag, startPoint x: 153, startPoint y: 134, endPoint x: 406, endPoint y: 146, distance: 253.6
click at [406, 146] on textarea "Food parcel deliveries TUES and THURS only. Client must reside within the bound…" at bounding box center [358, 136] width 422 height 40
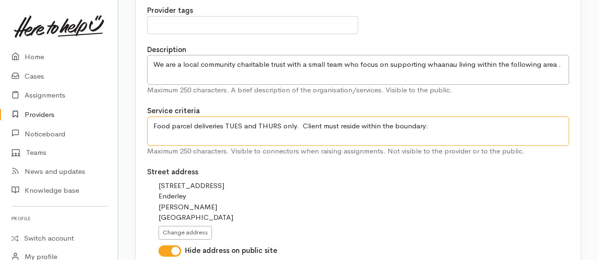
type textarea "Food parcel deliveries TUES and THURS only. Client must reside within the bound…"
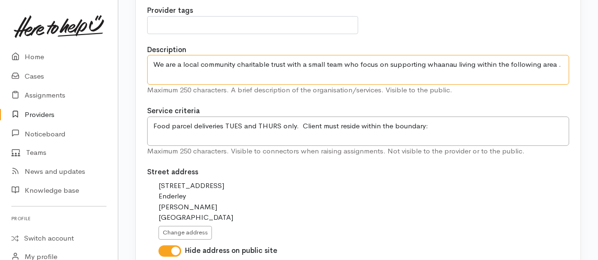
paste textarea "https://www.google.com/maps/d/u/0/viewer?mid=14VxTmQZQz4b-zbC66w3l_DFN-IEkL0wF&…"
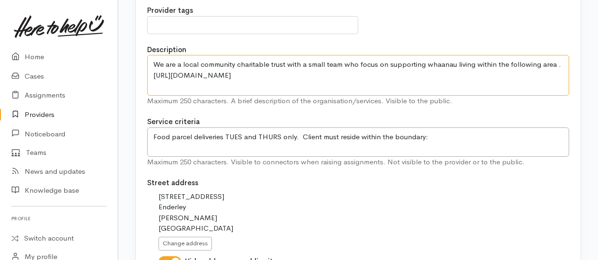
click at [155, 72] on textarea "We are a local community charitable trust with a small team who focus on suppor…" at bounding box center [358, 75] width 422 height 40
click at [374, 83] on textarea "We are a local community charitable trust with a small team who focus on suppor…" at bounding box center [358, 75] width 422 height 40
type textarea "We are a local community charitable trust with a small team who focus on suppor…"
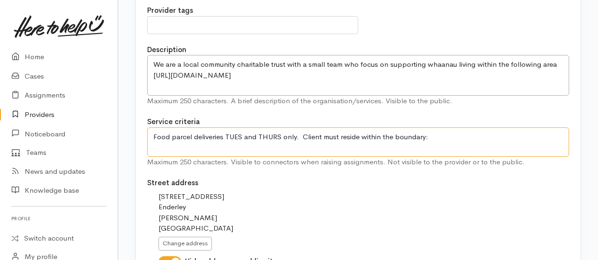
click at [437, 135] on textarea "Food parcel deliveries TUES and THURS only. Client must reside within the bound…" at bounding box center [358, 141] width 422 height 29
click at [294, 135] on textarea "Food parcel deliveries TUES and THURS only. Client must reside within the bound…" at bounding box center [358, 141] width 422 height 29
click at [346, 134] on textarea "Food parcel deliveries TUES and THURS only. Client must reside within the bound…" at bounding box center [358, 141] width 422 height 29
click at [152, 134] on textarea "Food parcel deliveries TUES and THURS only. Client must reside within the bound…" at bounding box center [358, 141] width 422 height 29
paste textarea "Delivery days are Tuesdays and Thursdays between 1.30-3pm (no pick up). Referra…"
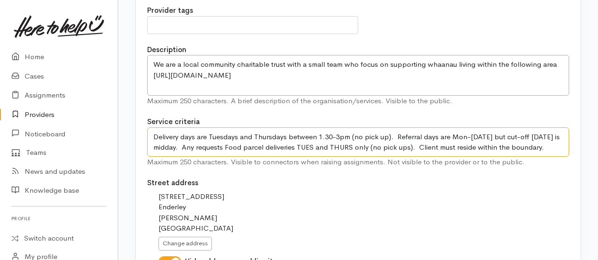
click at [509, 135] on textarea "Food parcel deliveries TUES and THURS only. Client must reside within the bound…" at bounding box center [358, 141] width 422 height 29
click at [422, 146] on textarea "Food parcel deliveries TUES and THURS only. Client must reside within the bound…" at bounding box center [358, 141] width 422 height 29
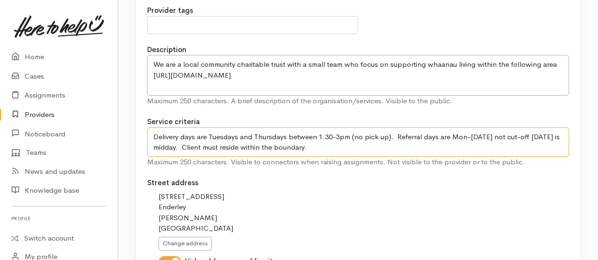
click at [509, 134] on textarea "Food parcel deliveries TUES and THURS only. Client must reside within the bound…" at bounding box center [358, 141] width 422 height 29
click at [189, 145] on textarea "Food parcel deliveries TUES and THURS only. Client must reside within the bound…" at bounding box center [358, 141] width 422 height 29
click at [154, 130] on textarea "Food parcel deliveries TUES and THURS only. Client must reside within the bound…" at bounding box center [358, 141] width 422 height 29
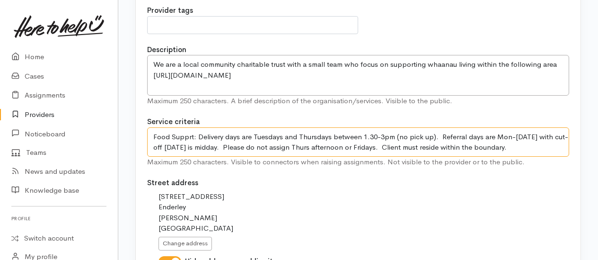
click at [153, 134] on textarea "Food parcel deliveries TUES and THURS only. Client must reside within the bound…" at bounding box center [358, 141] width 422 height 29
click at [444, 135] on textarea "Food parcel deliveries TUES and THURS only. Client must reside within the bound…" at bounding box center [358, 141] width 422 height 29
click at [195, 144] on textarea "Food parcel deliveries TUES and THURS only. Client must reside within the bound…" at bounding box center [358, 141] width 422 height 29
click at [266, 149] on textarea "Food parcel deliveries TUES and THURS only. Client must reside within the bound…" at bounding box center [358, 141] width 422 height 29
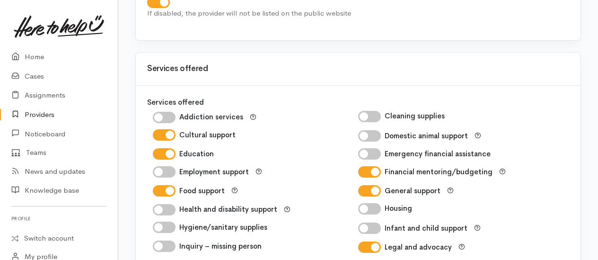
scroll to position [1373, 0]
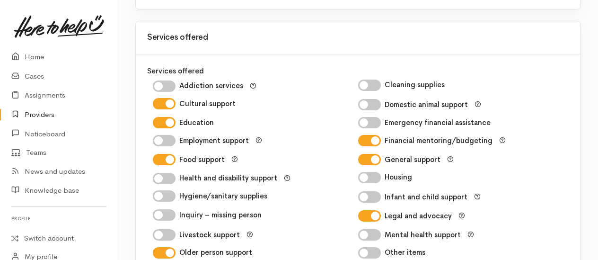
type textarea "For food support; delivery days are Tuesdays and Thursdays between 1.30-3pm (no…"
click at [170, 117] on input "Education" at bounding box center [164, 122] width 23 height 11
checkbox input "false"
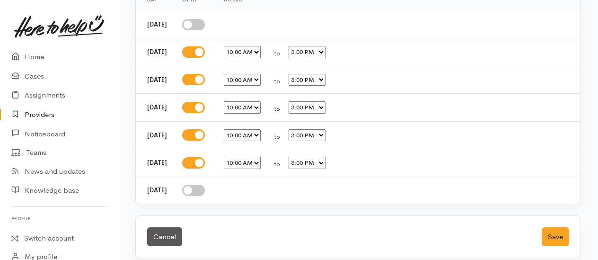
scroll to position [1770, 0]
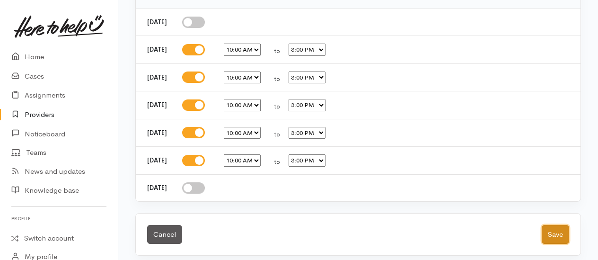
click at [556, 233] on button "Save" at bounding box center [555, 234] width 27 height 19
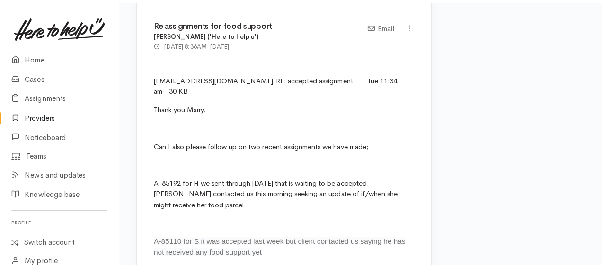
scroll to position [568, 0]
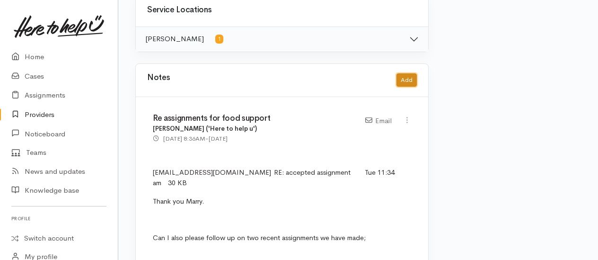
click at [406, 87] on button "Add" at bounding box center [407, 80] width 20 height 14
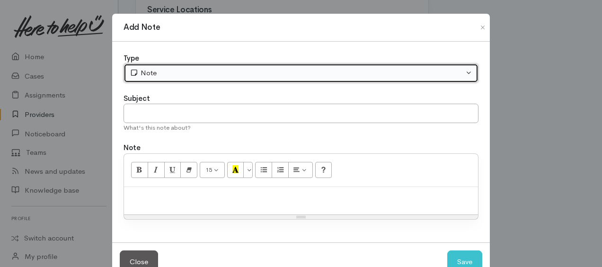
click at [202, 77] on div "Note" at bounding box center [297, 73] width 334 height 11
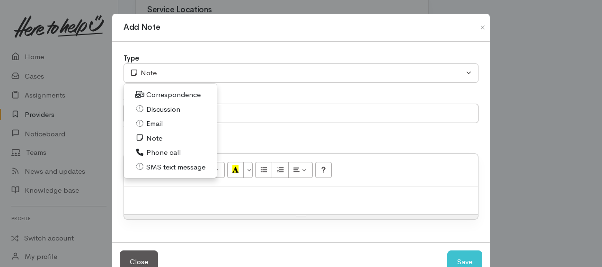
click at [164, 154] on span "Phone call" at bounding box center [163, 152] width 35 height 11
select select "3"
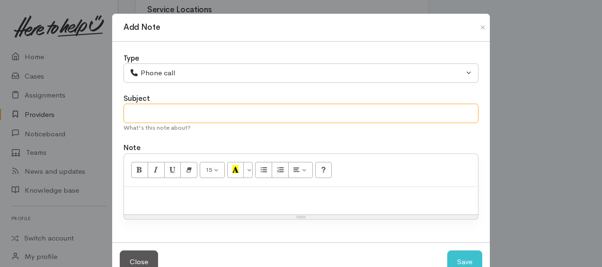
click at [154, 112] on input "text" at bounding box center [301, 113] width 355 height 19
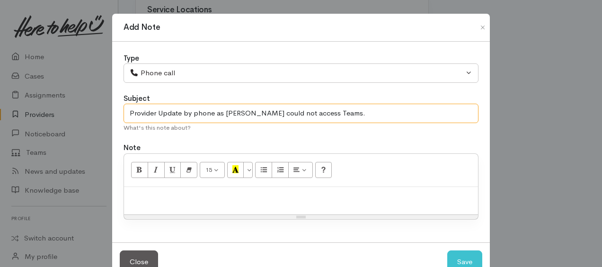
type input "Provider Update by phone as [PERSON_NAME] could not access Teams."
click at [170, 196] on p at bounding box center [301, 197] width 345 height 11
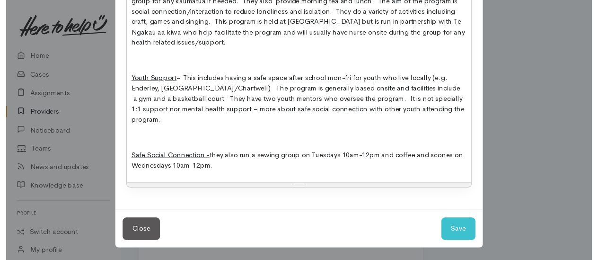
scroll to position [540, 0]
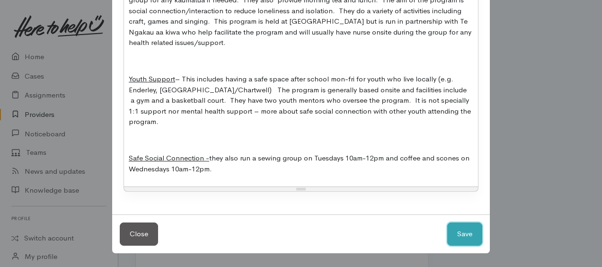
click at [463, 246] on button "Save" at bounding box center [464, 234] width 35 height 23
select select "1"
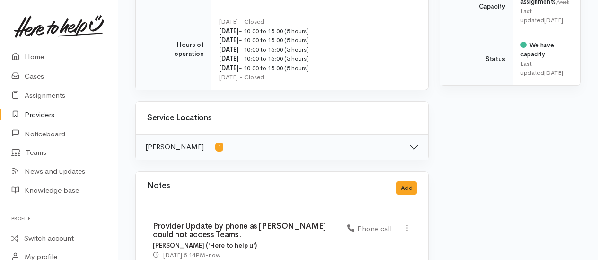
scroll to position [331, 0]
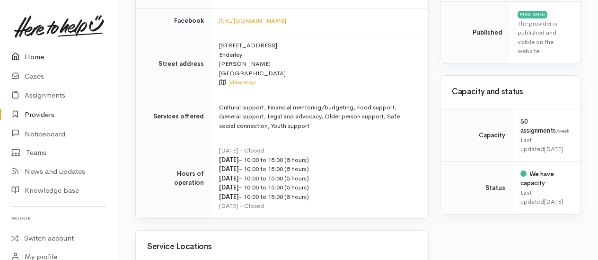
click at [33, 57] on link "Home" at bounding box center [59, 56] width 118 height 19
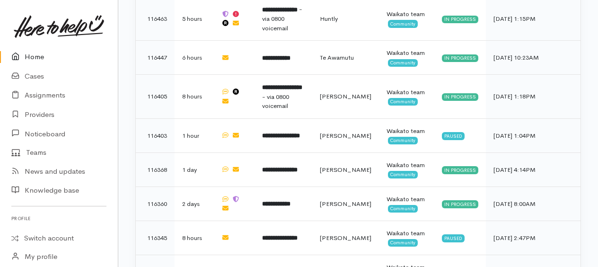
scroll to position [1061, 0]
